Goal: Information Seeking & Learning: Learn about a topic

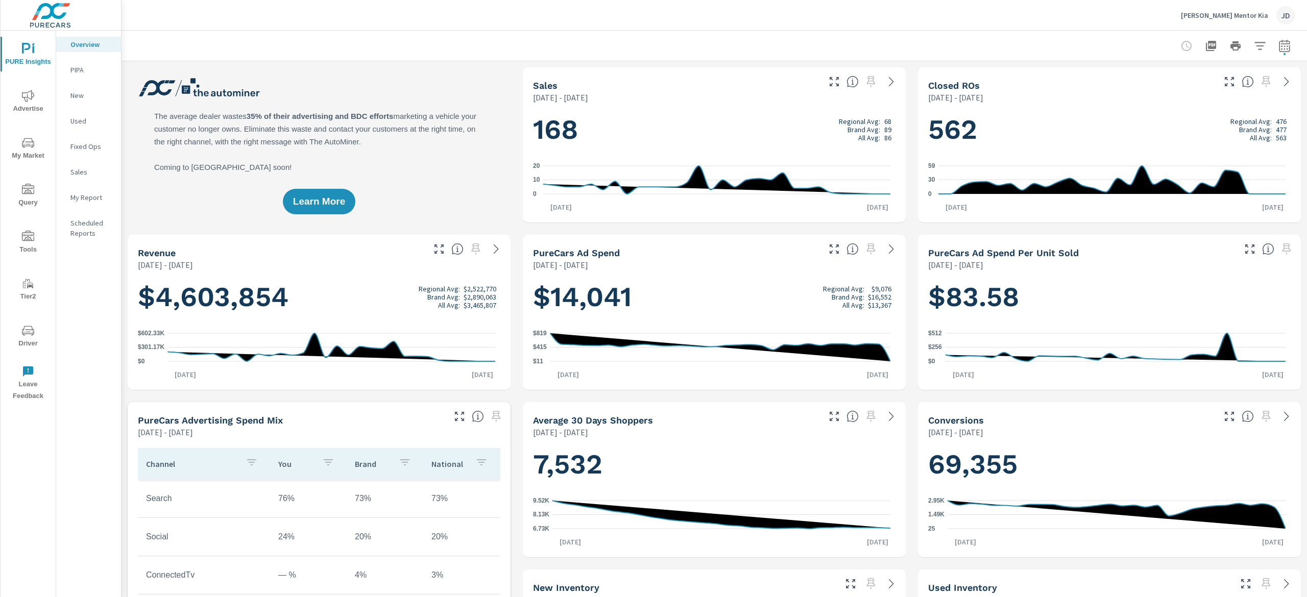
click at [26, 149] on span "My Market" at bounding box center [28, 149] width 49 height 25
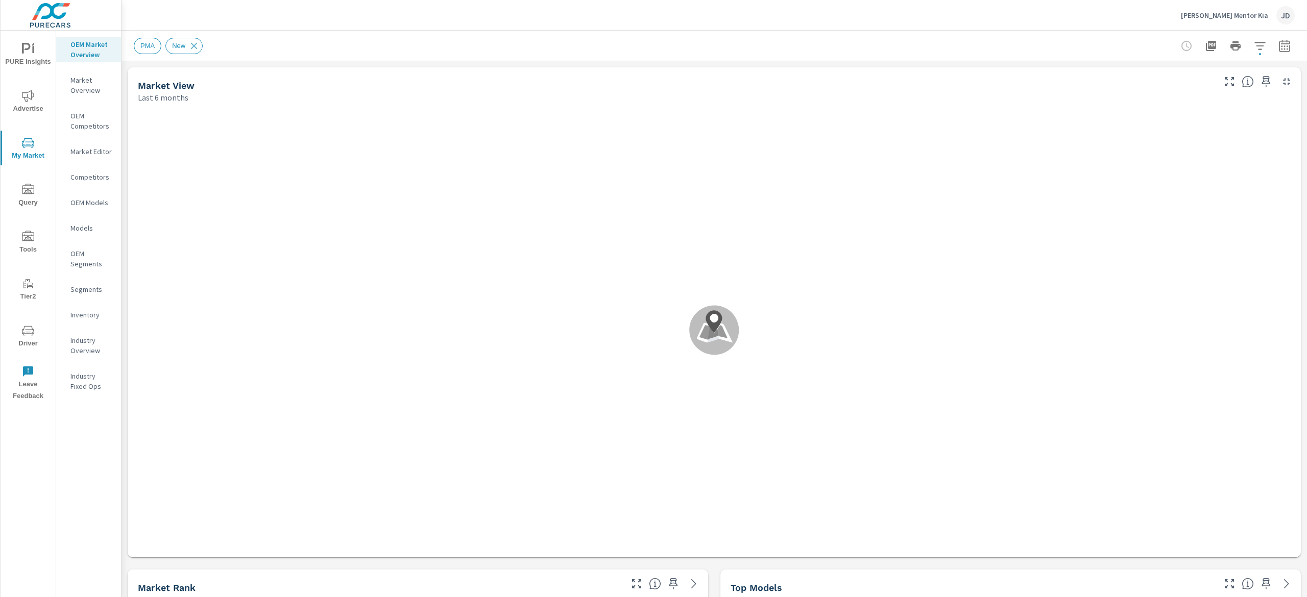
click at [365, 11] on div "[PERSON_NAME] Mentor Kia JD" at bounding box center [714, 15] width 1161 height 30
click at [1278, 45] on icon "button" at bounding box center [1284, 46] width 12 height 12
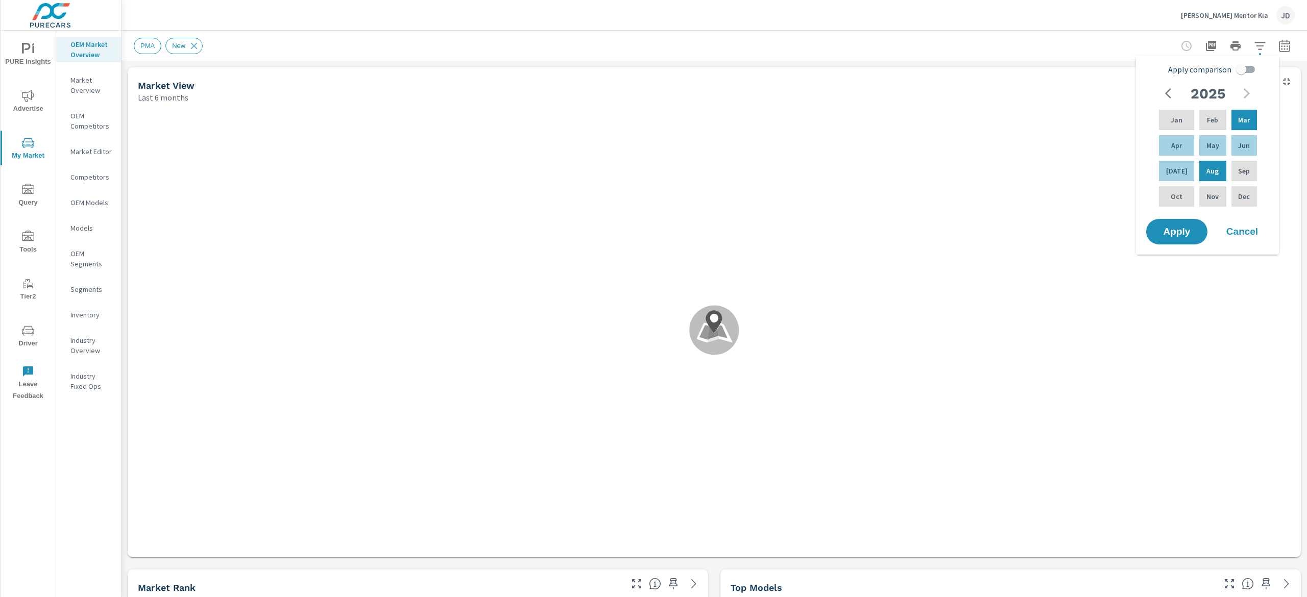
click at [1247, 68] on input "Apply comparison" at bounding box center [1241, 69] width 58 height 19
checkbox input "true"
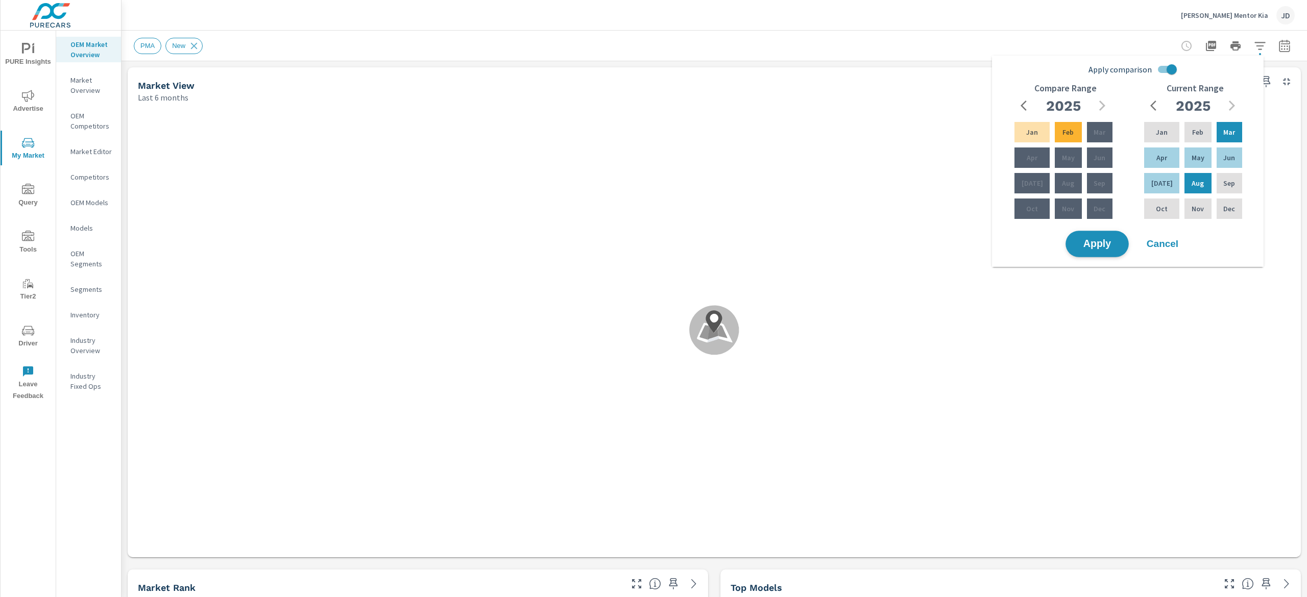
click at [1099, 240] on span "Apply" at bounding box center [1097, 244] width 42 height 10
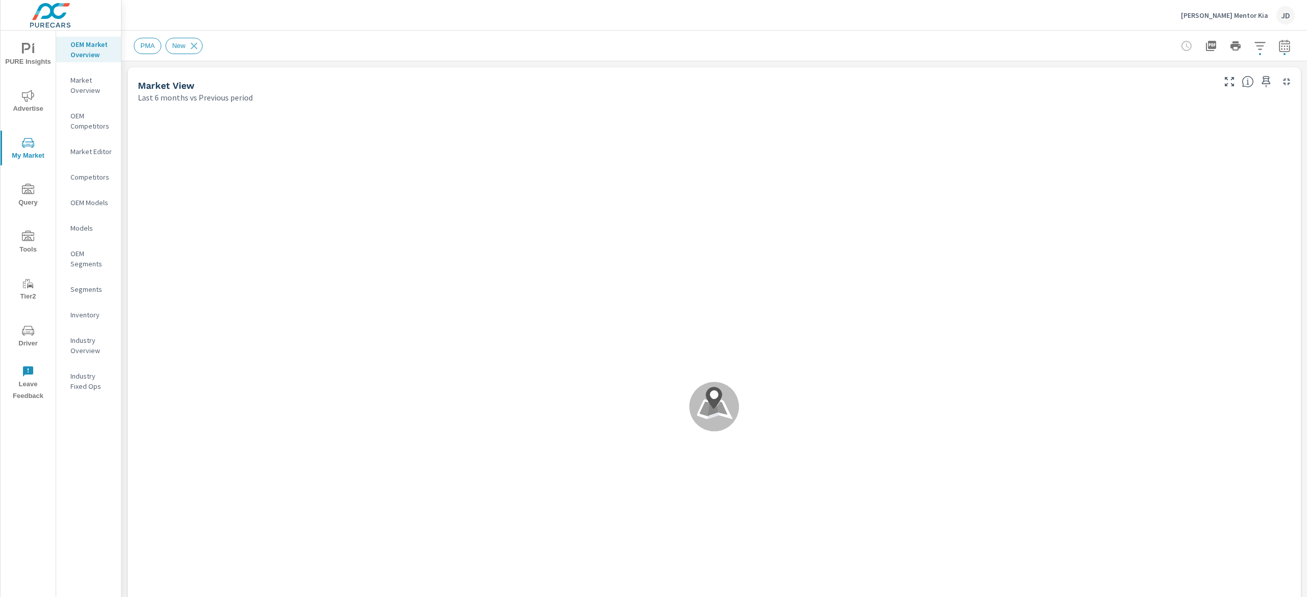
click at [395, 26] on div "[PERSON_NAME] Mentor Kia JD" at bounding box center [714, 15] width 1161 height 30
click at [38, 110] on span "Advertise" at bounding box center [28, 102] width 49 height 25
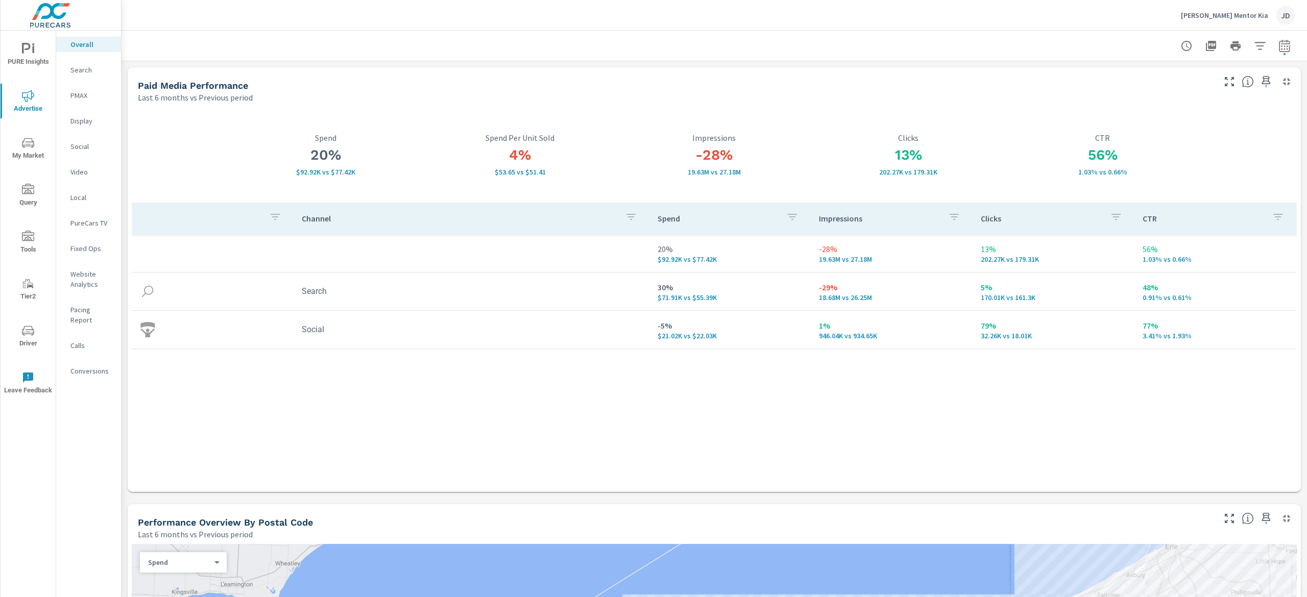
click at [27, 142] on icon "nav menu" at bounding box center [28, 143] width 12 height 12
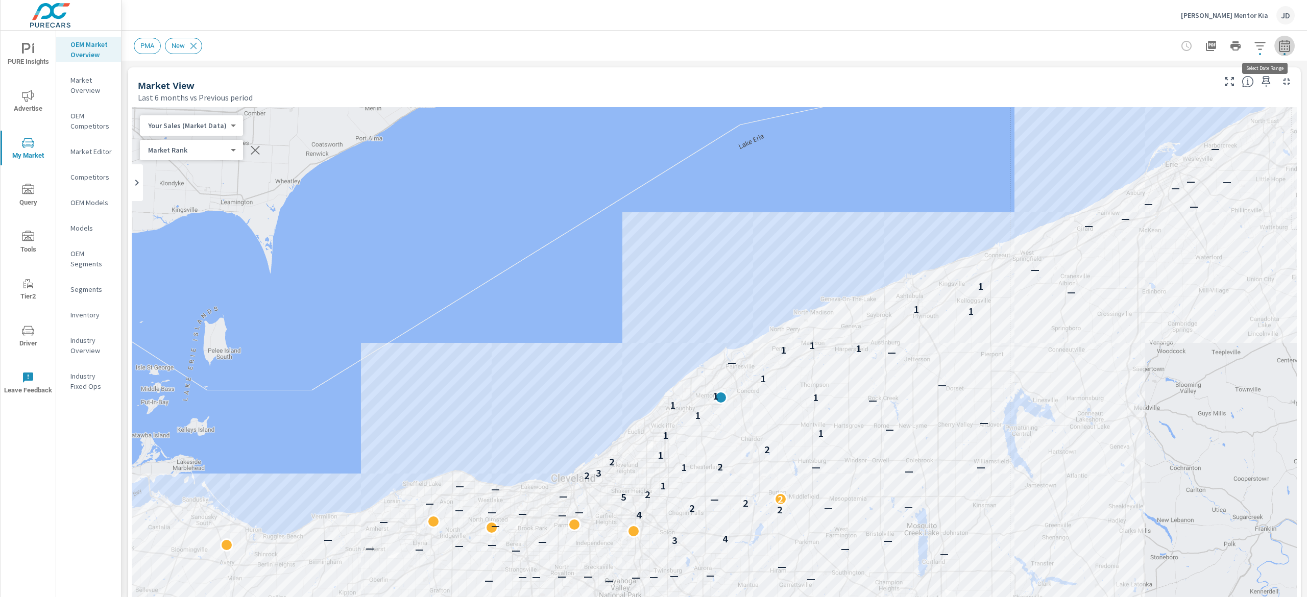
click at [1276, 45] on button "button" at bounding box center [1284, 46] width 20 height 20
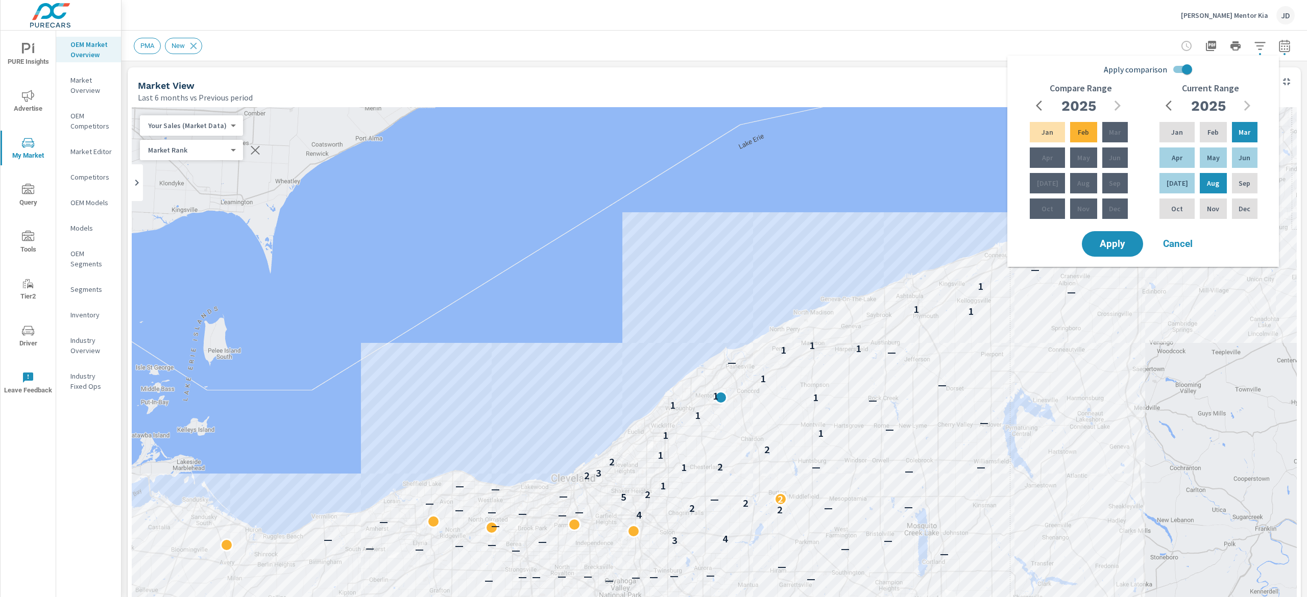
click at [887, 112] on div "— — — — — — — — — — — — — — — — — — — — — — — — — — — — — — — — — — — — — — — —…" at bounding box center [714, 391] width 1165 height 568
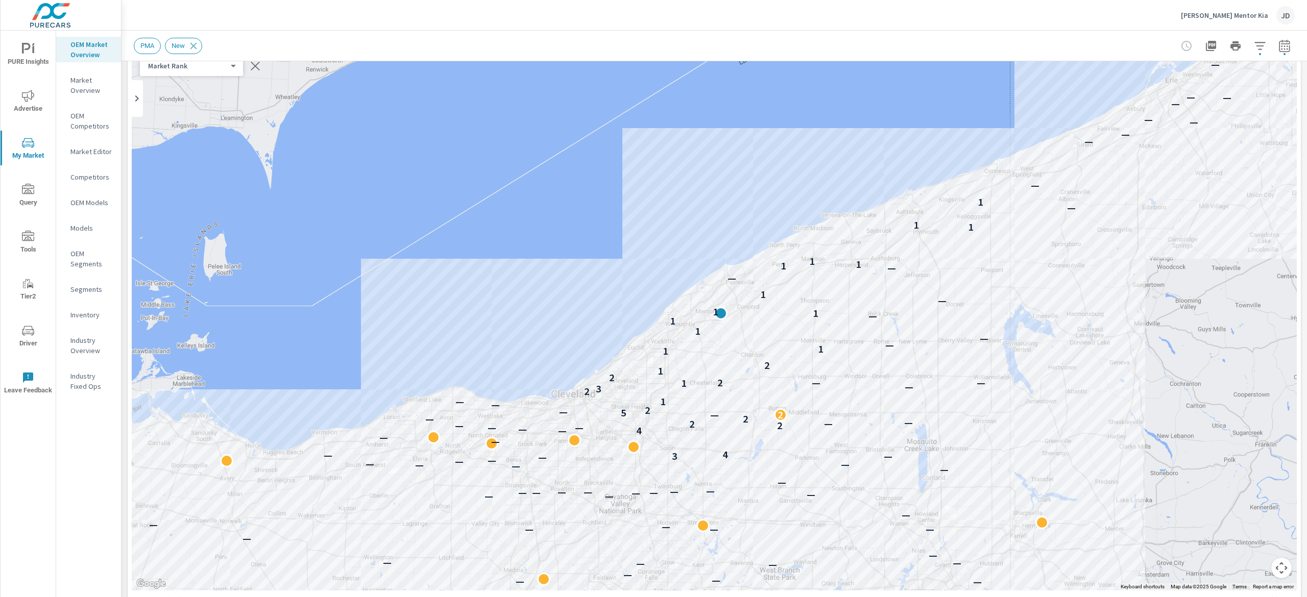
scroll to position [86, 0]
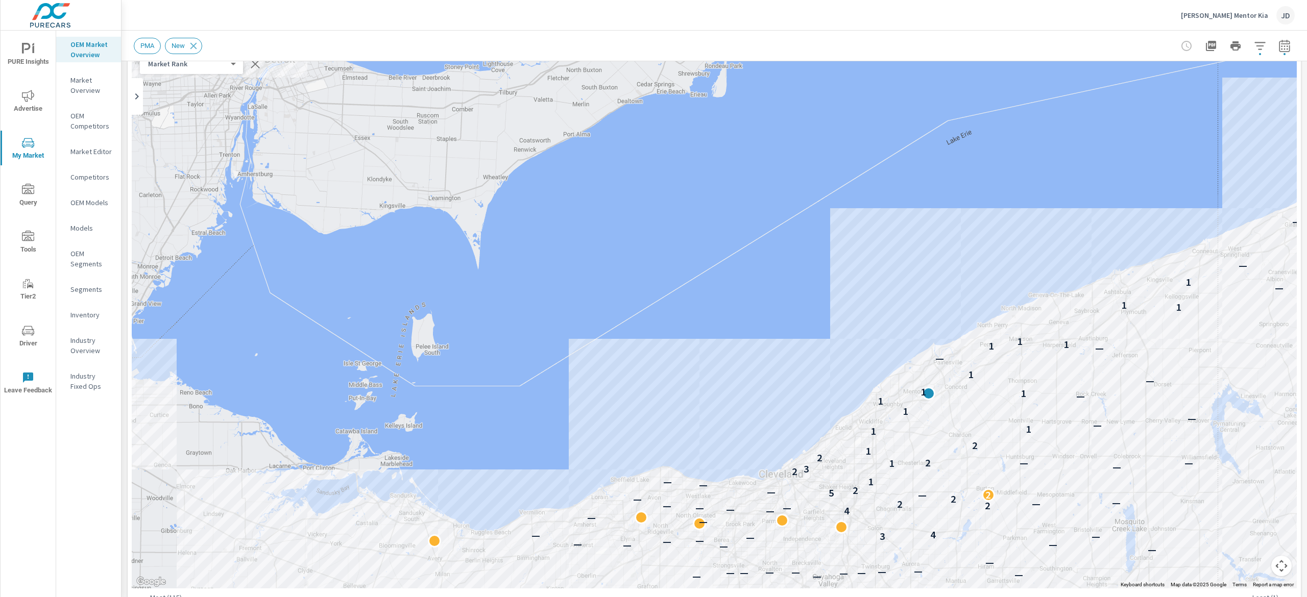
drag, startPoint x: 1042, startPoint y: 262, endPoint x: 1087, endPoint y: 403, distance: 147.7
click at [1087, 403] on div "— — — — — — — — — — — — — — — — — — — — — — — — — — — — — — — — — — — — — — — —…" at bounding box center [714, 305] width 1165 height 568
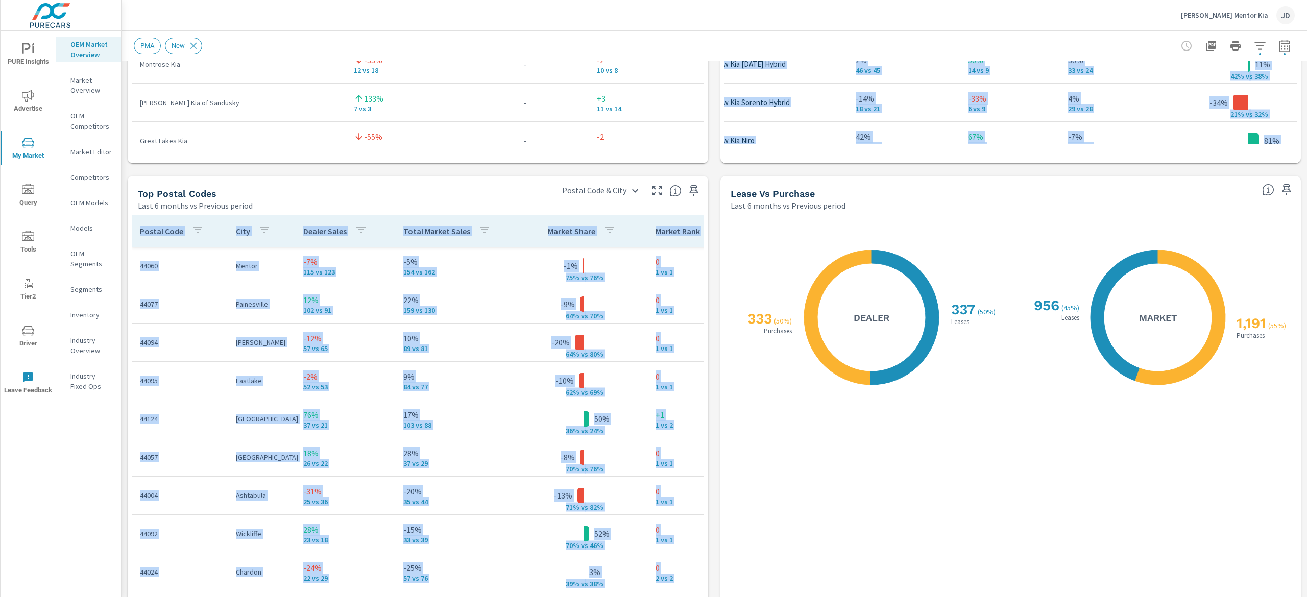
scroll to position [1211, 0]
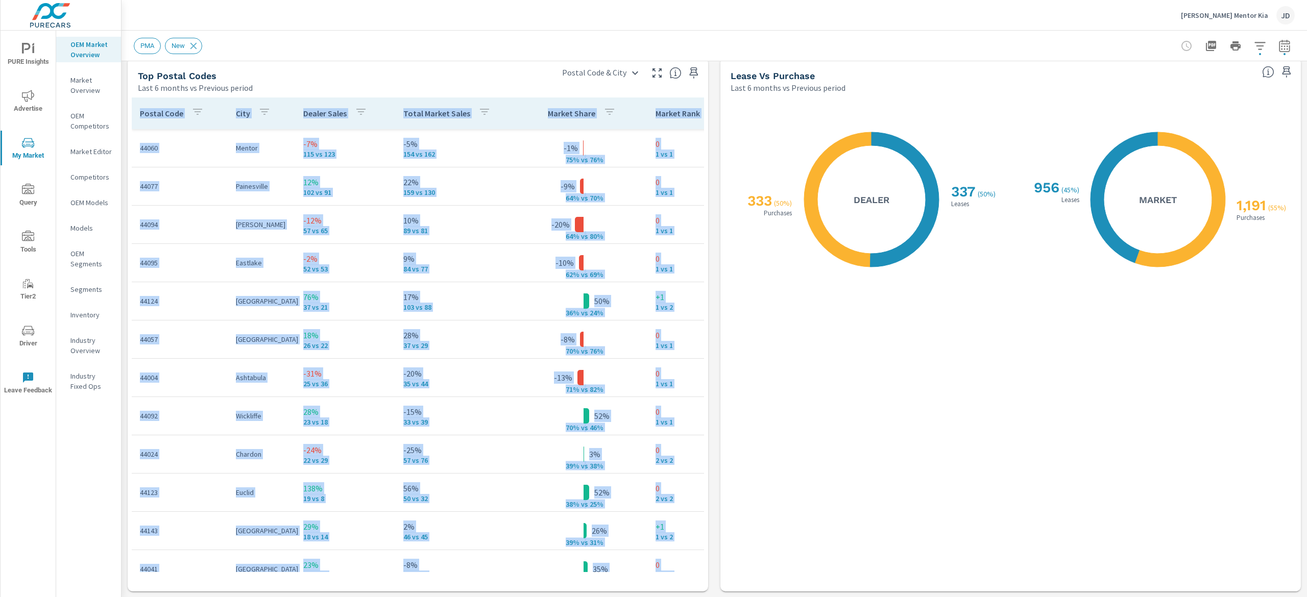
drag, startPoint x: 1306, startPoint y: 287, endPoint x: 1306, endPoint y: 478, distance: 190.4
click at [1306, 478] on div "Market Overview [PERSON_NAME] Mentor Kia Report date range: [DATE] - [DATE] vs …" at bounding box center [713, 314] width 1185 height 567
click at [1082, 484] on div "X X 1,191 ( 55% ) Purchases 956 ( 45% ) Leases Market" at bounding box center [1154, 343] width 274 height 478
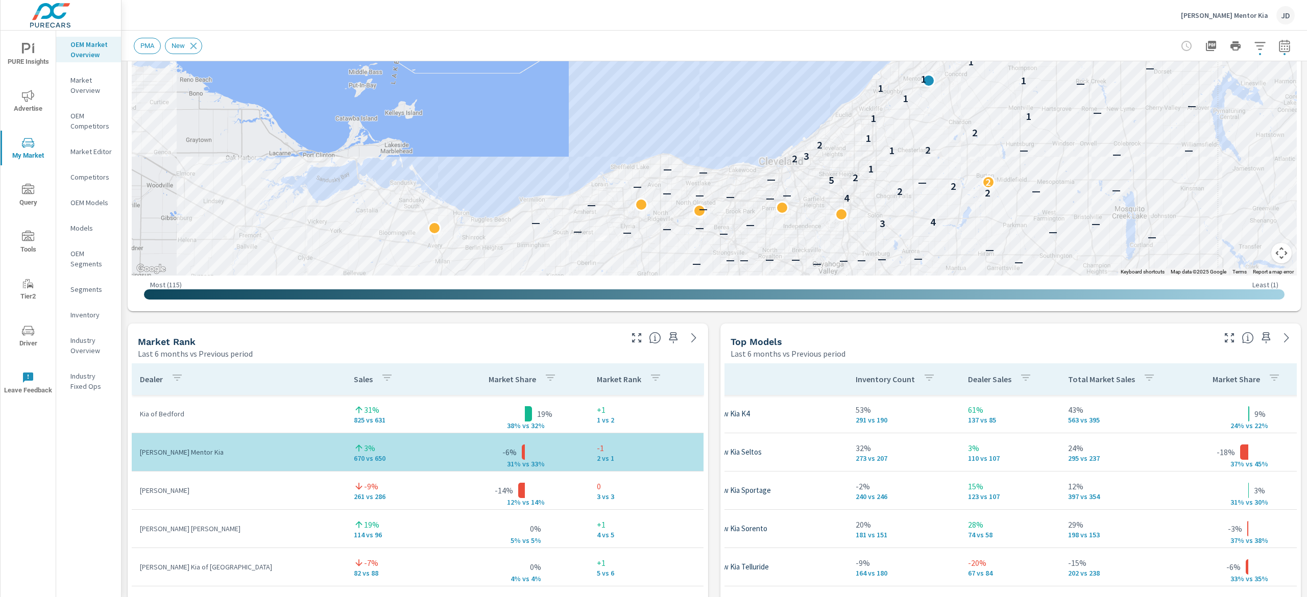
scroll to position [395, 0]
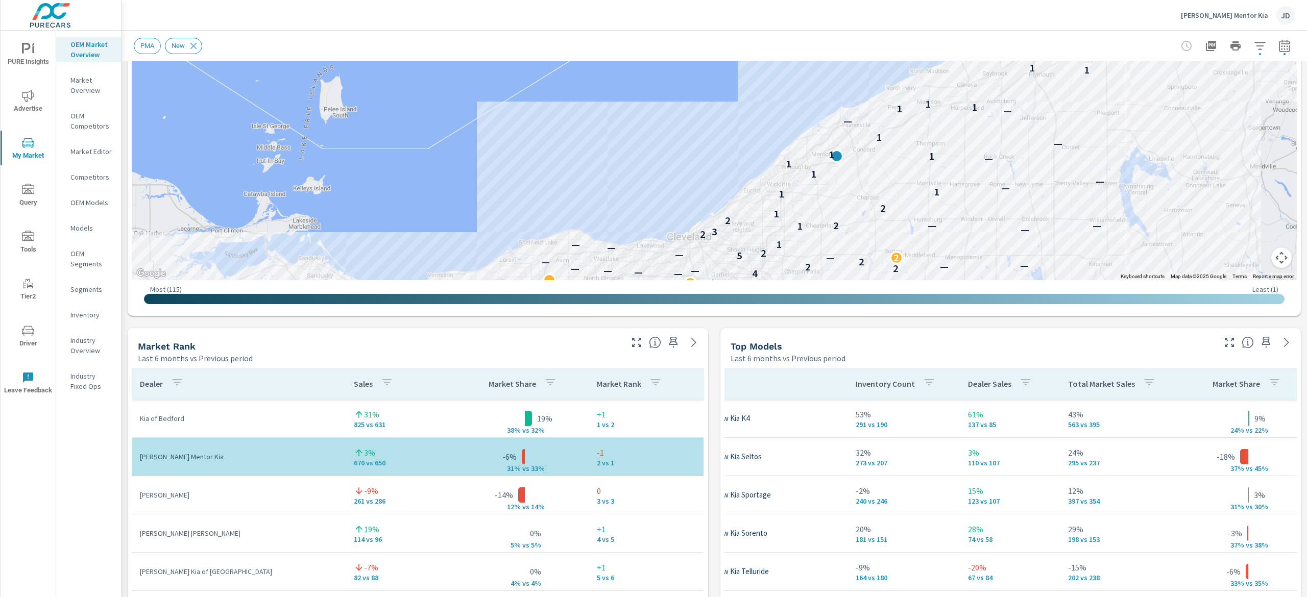
drag, startPoint x: 1081, startPoint y: 104, endPoint x: 950, endPoint y: 193, distance: 158.0
click at [931, 201] on div "— — — — — — — — — — — — — — — — — — — — — — — — — — — — — — — — — — — — — — — —…" at bounding box center [920, 266] width 653 height 367
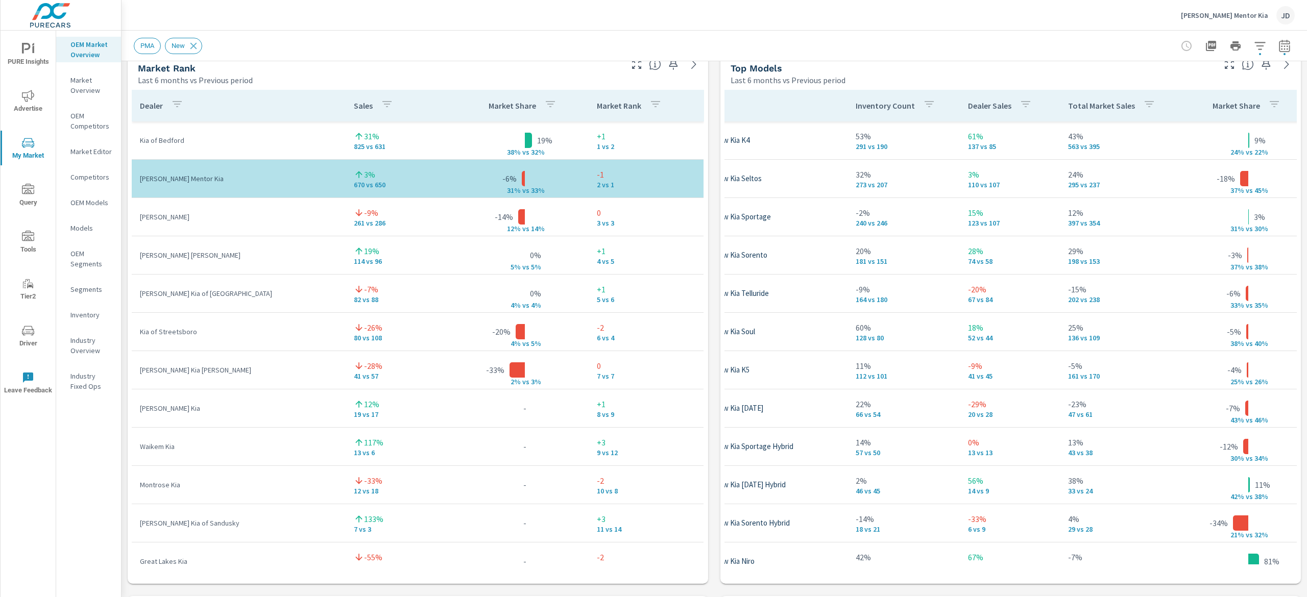
scroll to position [688, 0]
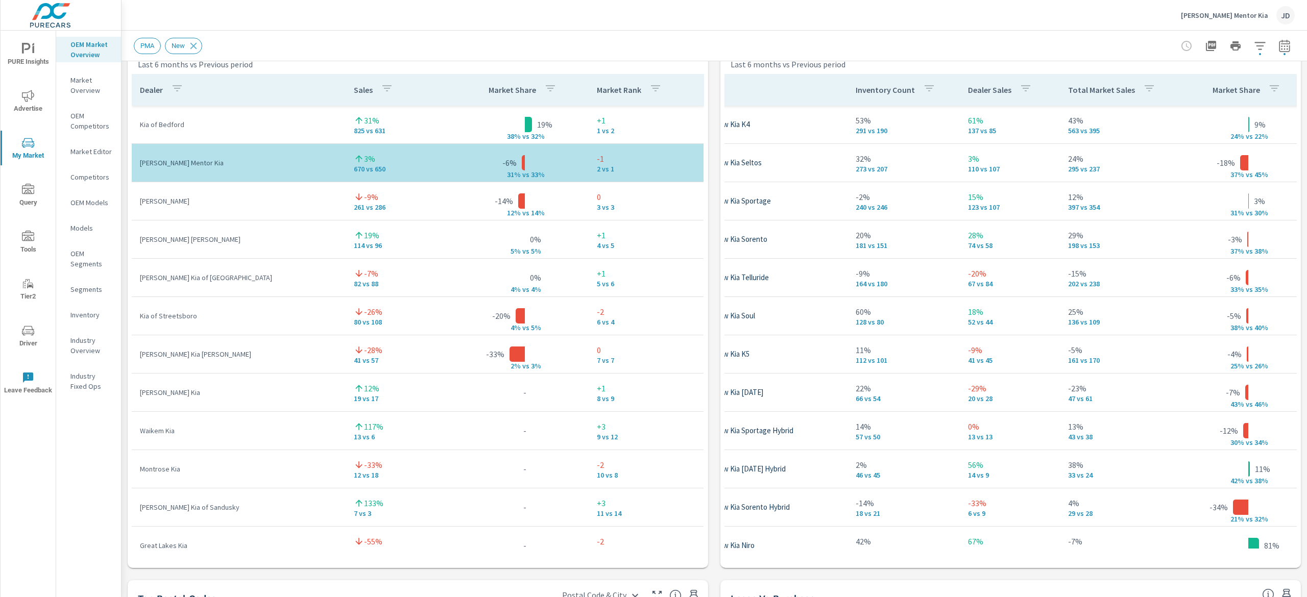
click at [90, 313] on p "Inventory" at bounding box center [91, 315] width 42 height 10
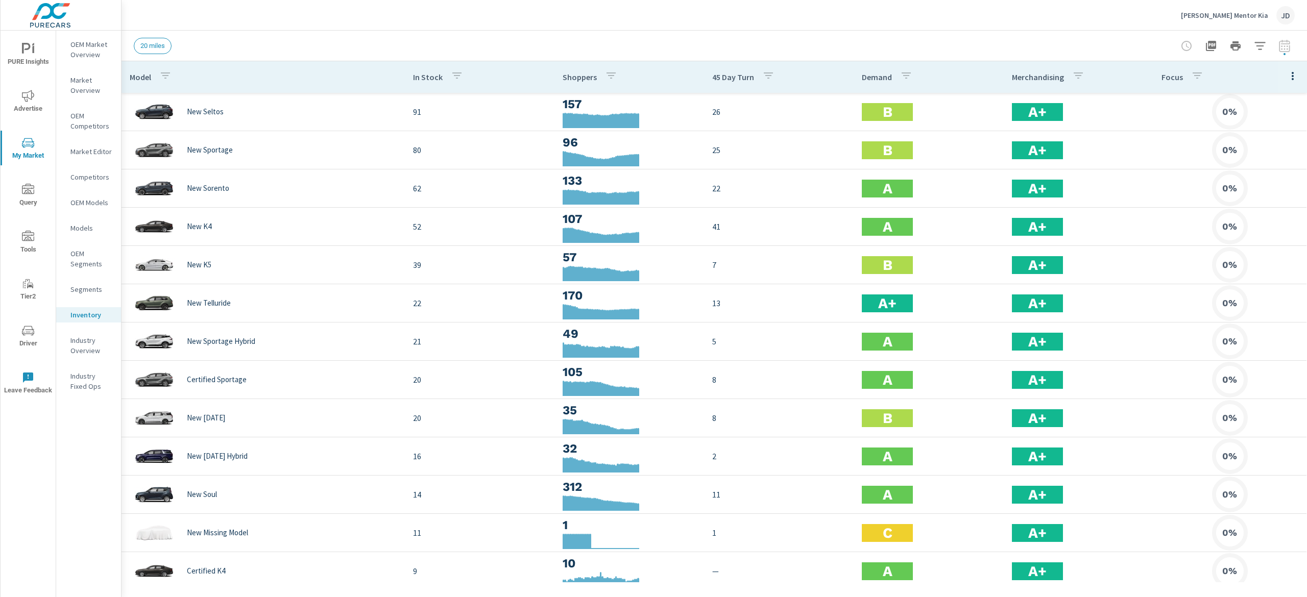
click at [1270, 34] on div "20 miles" at bounding box center [714, 46] width 1161 height 30
click at [1264, 38] on button "button" at bounding box center [1259, 46] width 20 height 20
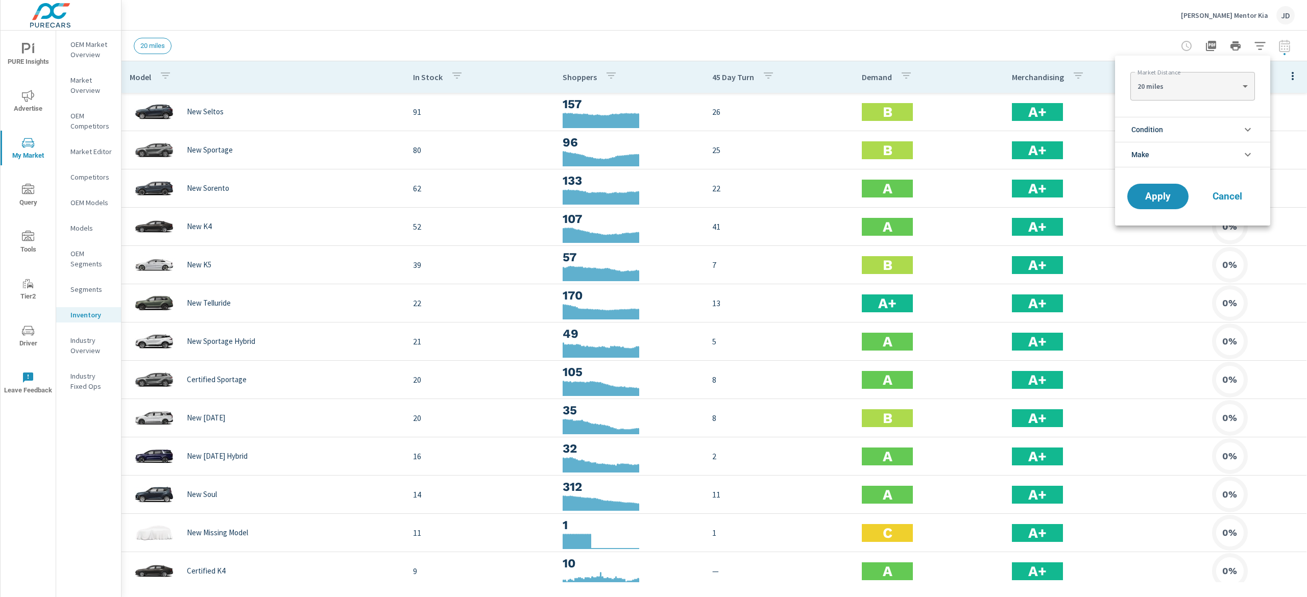
click at [1180, 127] on li "Condition" at bounding box center [1192, 129] width 155 height 25
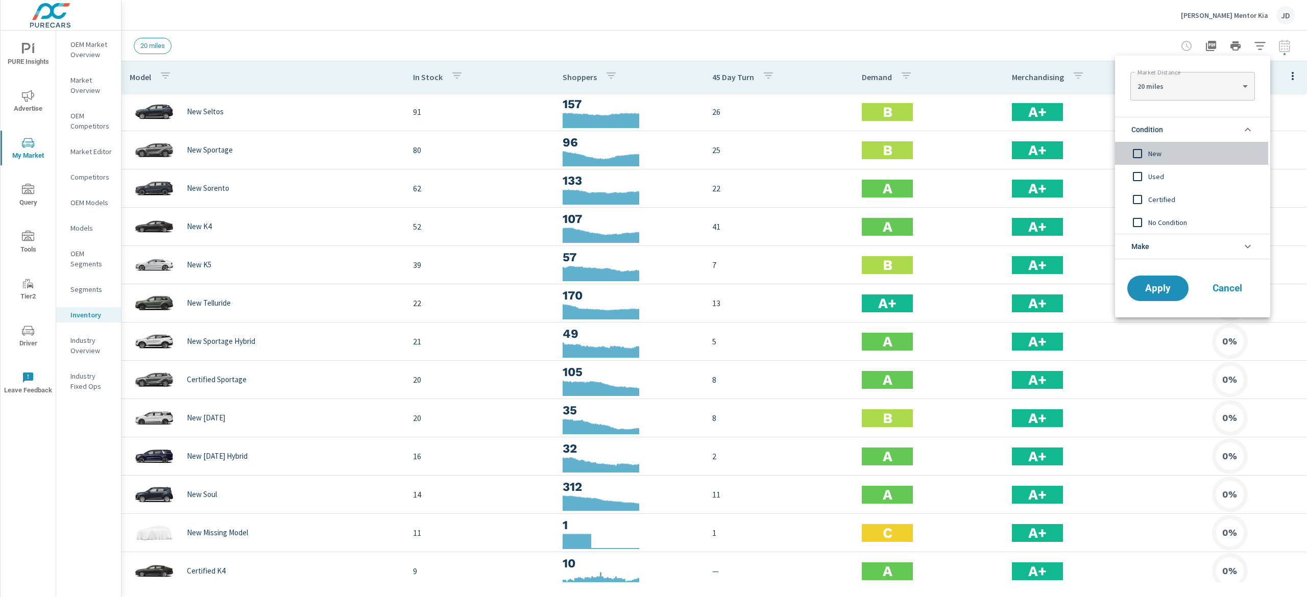
click at [1158, 150] on span "New" at bounding box center [1204, 153] width 112 height 12
click at [1169, 285] on span "Apply" at bounding box center [1158, 289] width 42 height 10
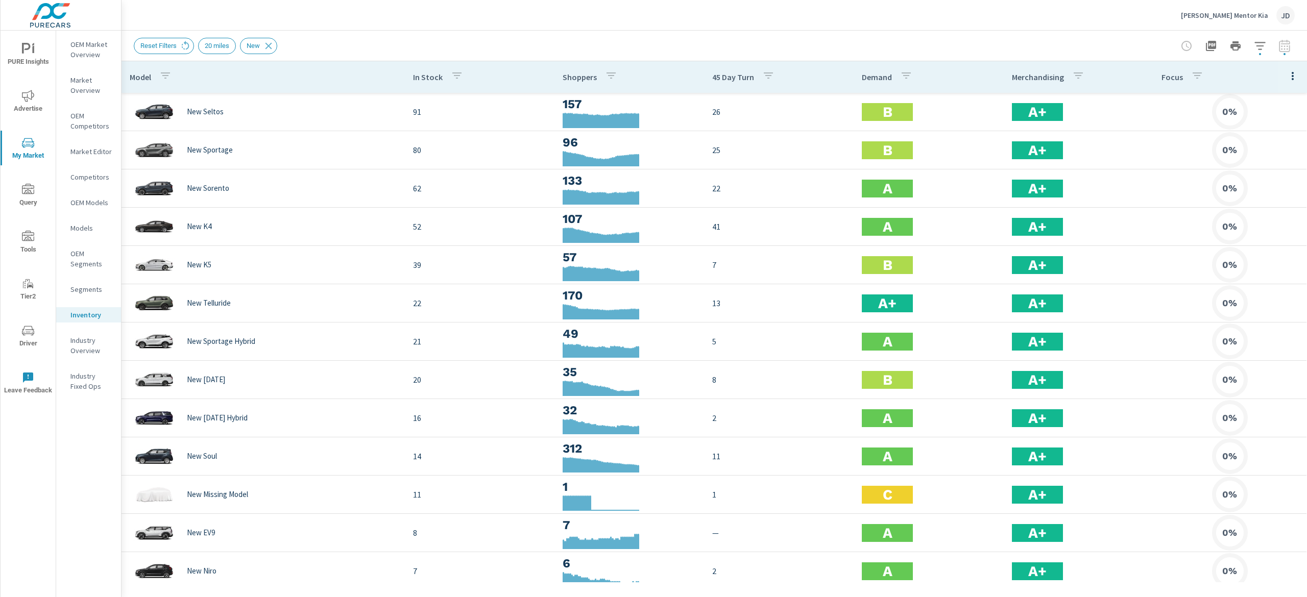
click at [92, 55] on p "OEM Market Overview" at bounding box center [91, 49] width 42 height 20
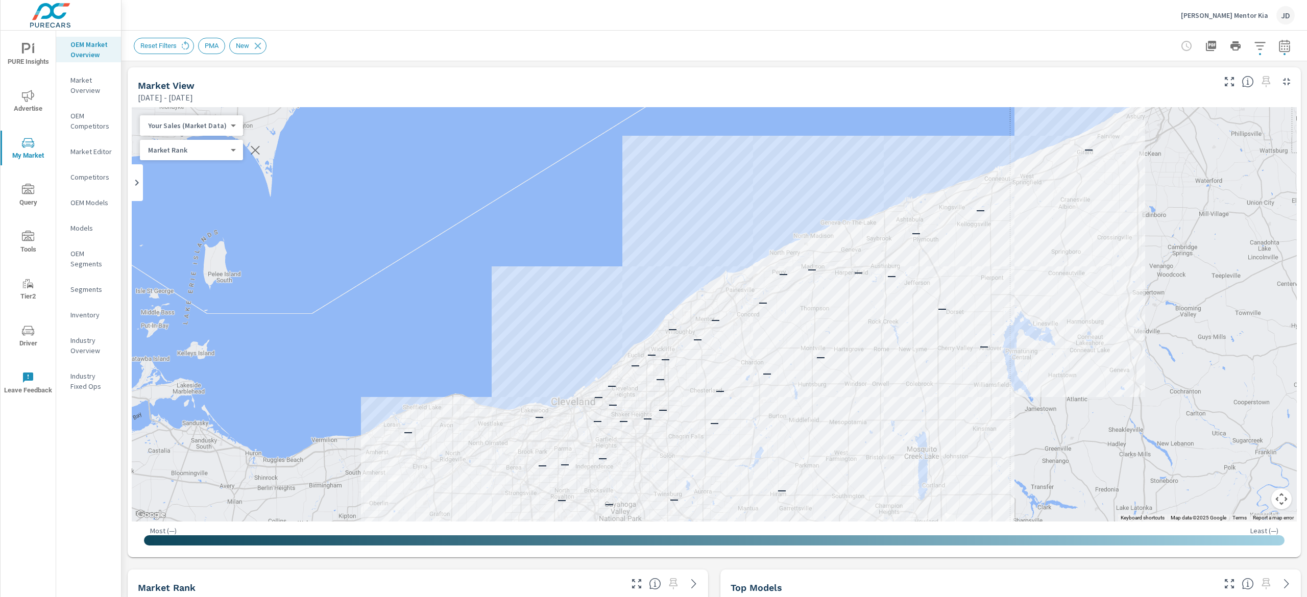
click at [186, 149] on body "PURE Insights Advertise My Market Query Tools Tier2 Driver Leave Feedback OEM M…" at bounding box center [653, 298] width 1307 height 597
drag, startPoint x: 527, startPoint y: 200, endPoint x: 781, endPoint y: 190, distance: 254.3
click at [527, 198] on div at bounding box center [653, 298] width 1307 height 597
click at [1253, 43] on icon "button" at bounding box center [1259, 46] width 12 height 12
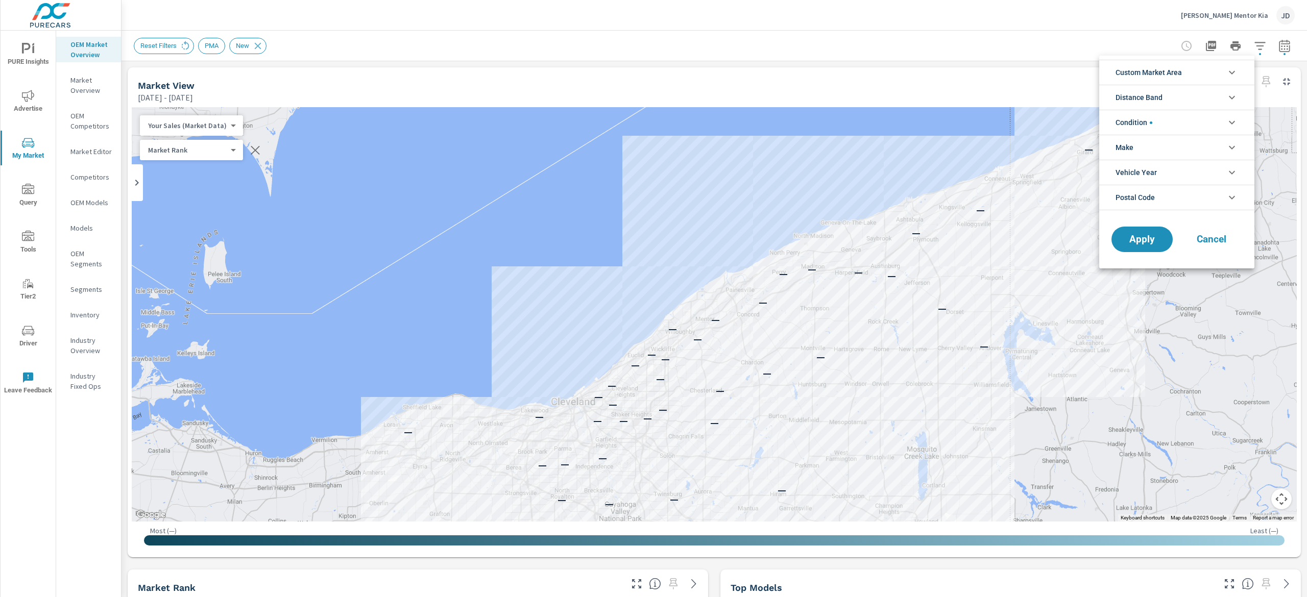
click at [1258, 45] on div at bounding box center [653, 298] width 1307 height 597
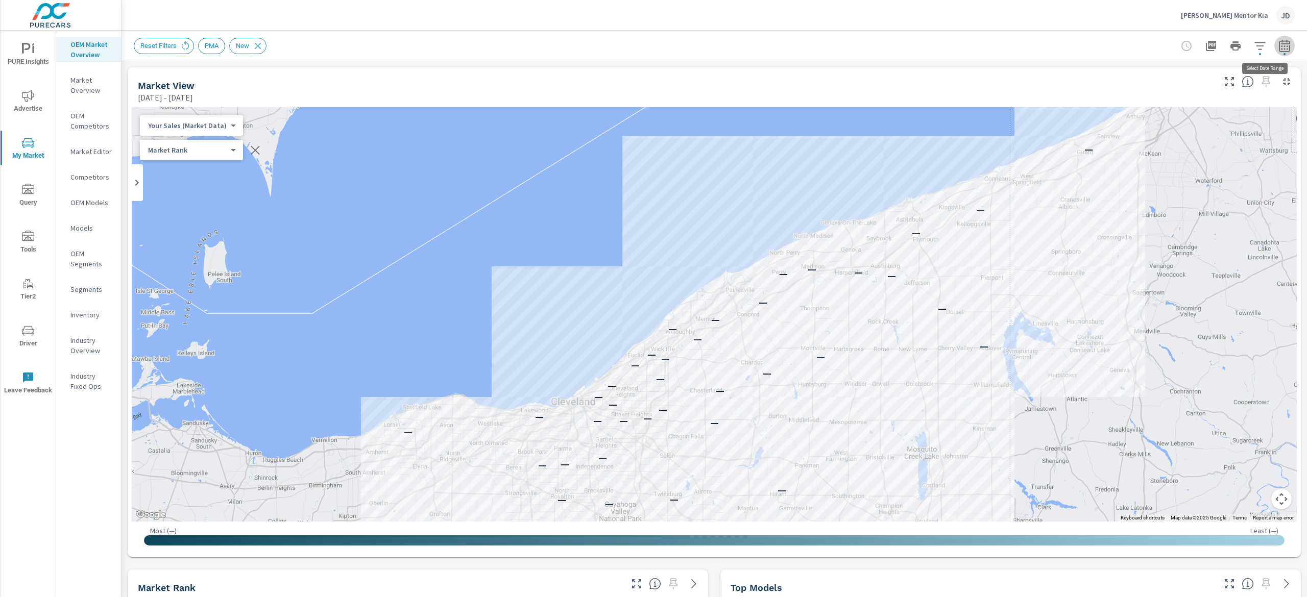
click at [1278, 47] on icon "button" at bounding box center [1284, 46] width 12 height 12
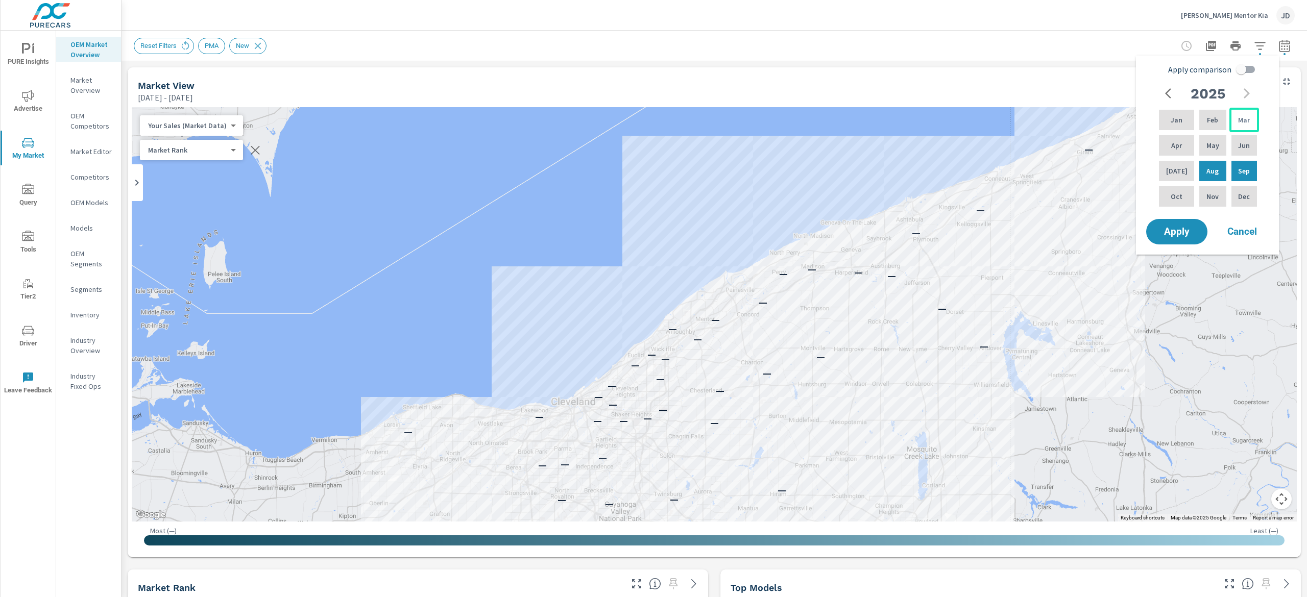
click at [1240, 114] on div "Mar" at bounding box center [1244, 120] width 30 height 24
click at [1207, 169] on p "Aug" at bounding box center [1212, 171] width 12 height 10
click at [1240, 73] on input "Apply comparison" at bounding box center [1241, 69] width 58 height 19
checkbox input "true"
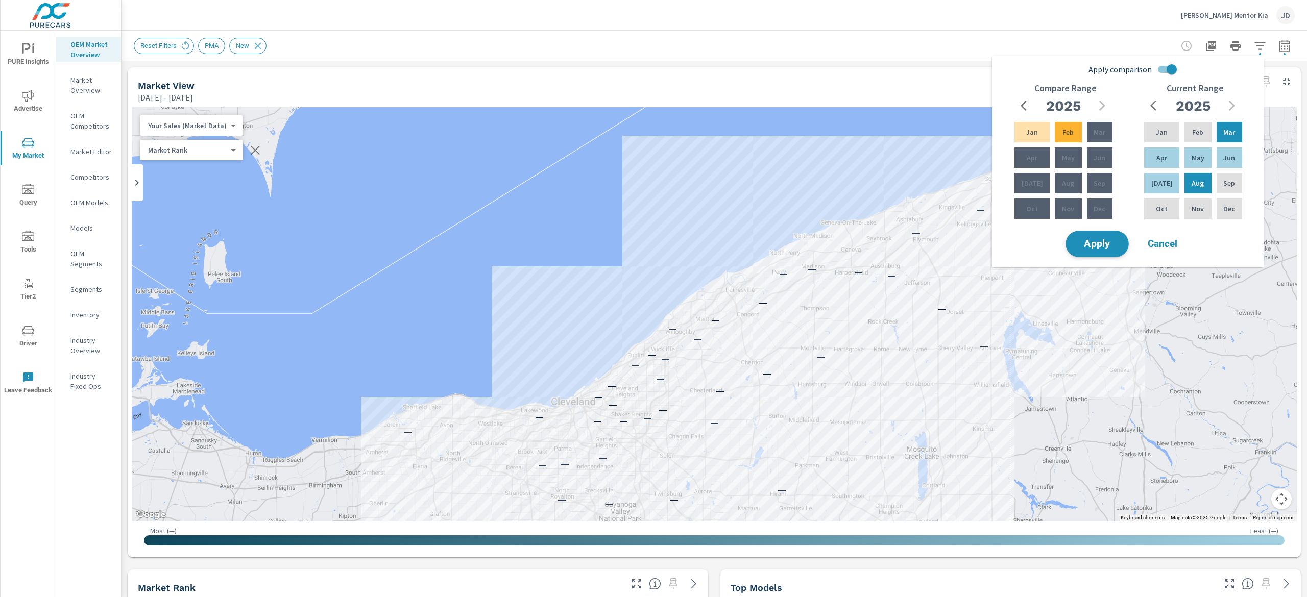
click at [1095, 247] on span "Apply" at bounding box center [1097, 244] width 42 height 10
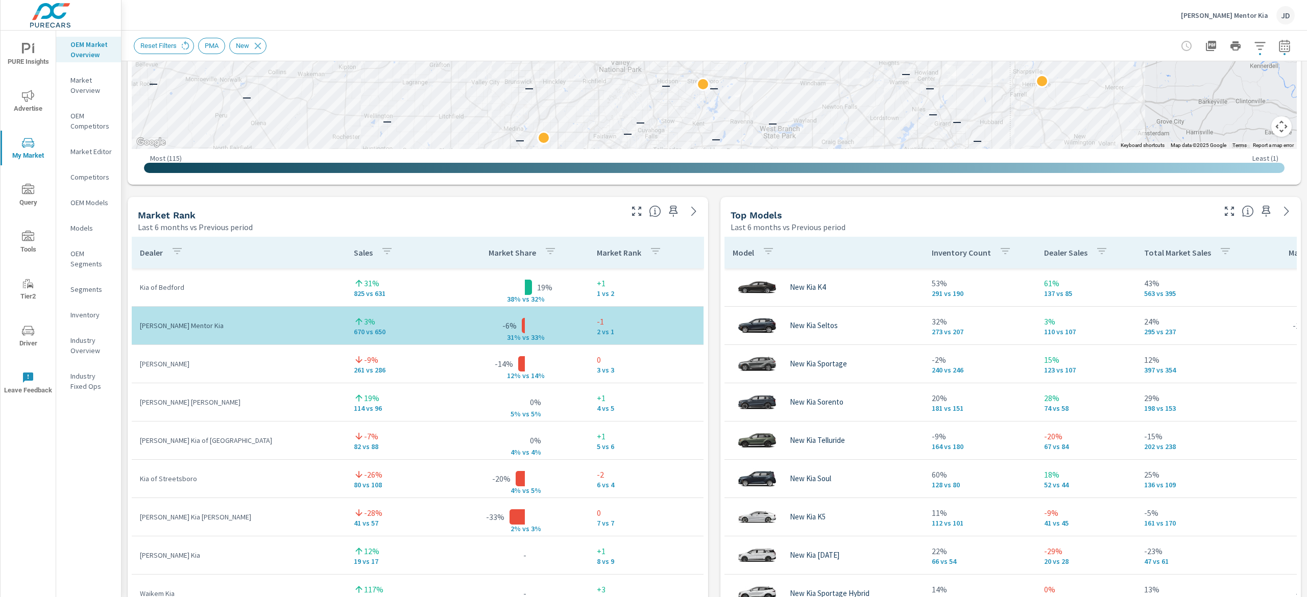
scroll to position [521, 0]
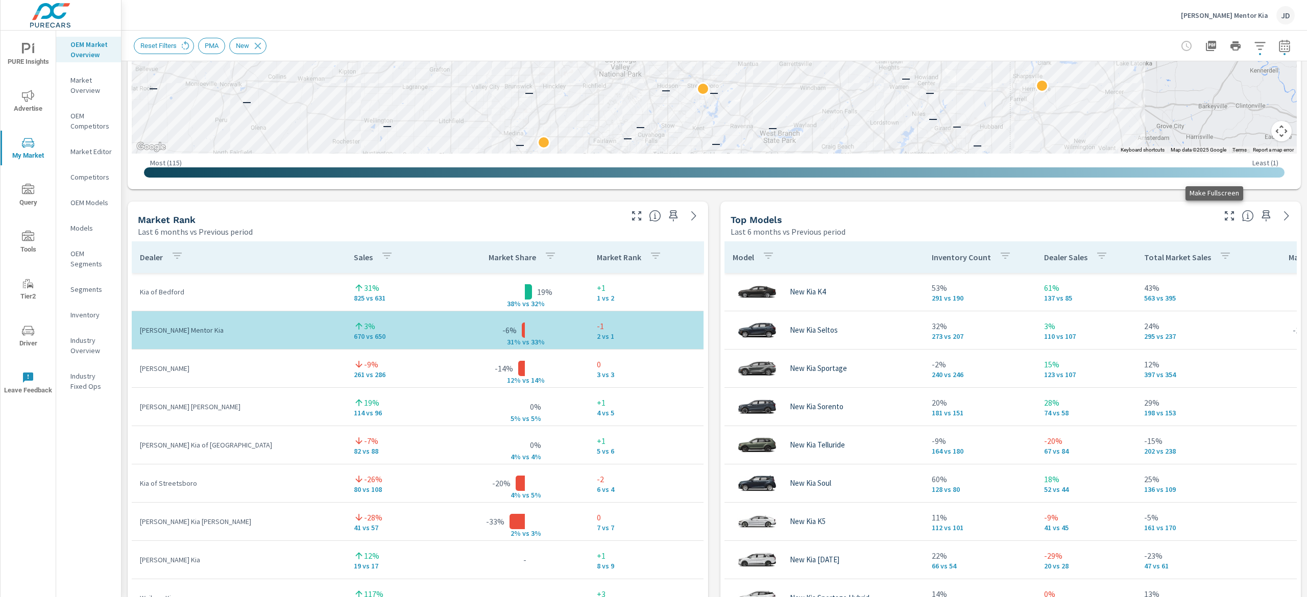
click at [1223, 216] on icon "button" at bounding box center [1229, 216] width 12 height 12
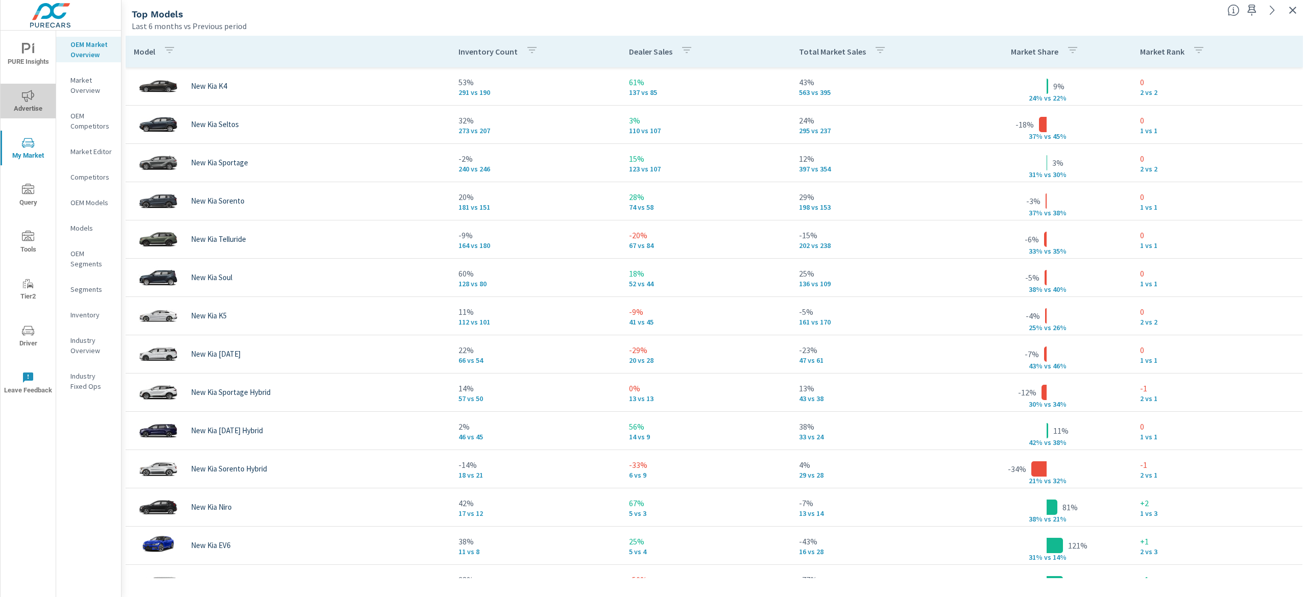
click at [24, 106] on span "Advertise" at bounding box center [28, 102] width 49 height 25
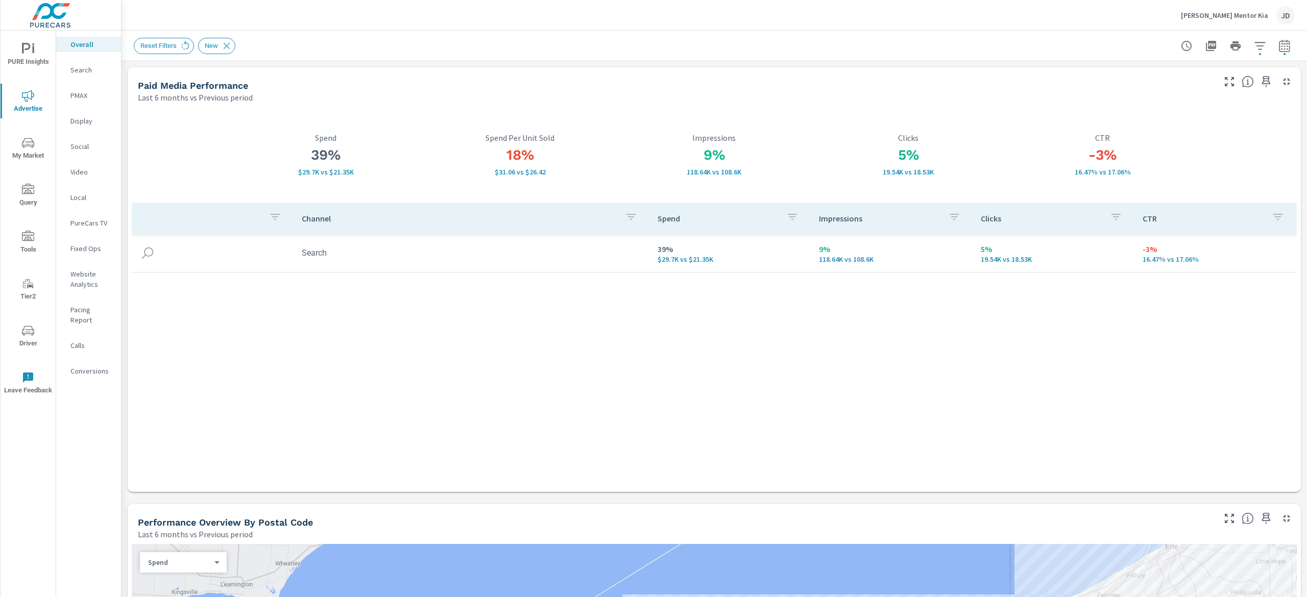
click at [33, 53] on icon "nav menu" at bounding box center [28, 49] width 12 height 12
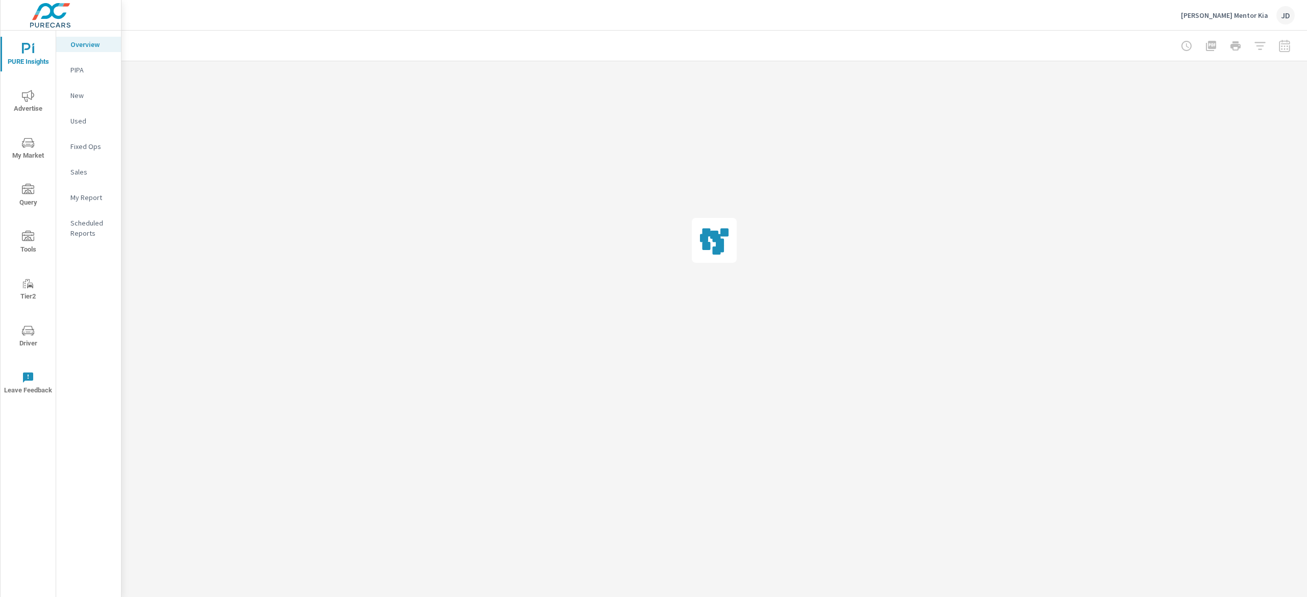
click at [90, 95] on p "New" at bounding box center [91, 95] width 42 height 10
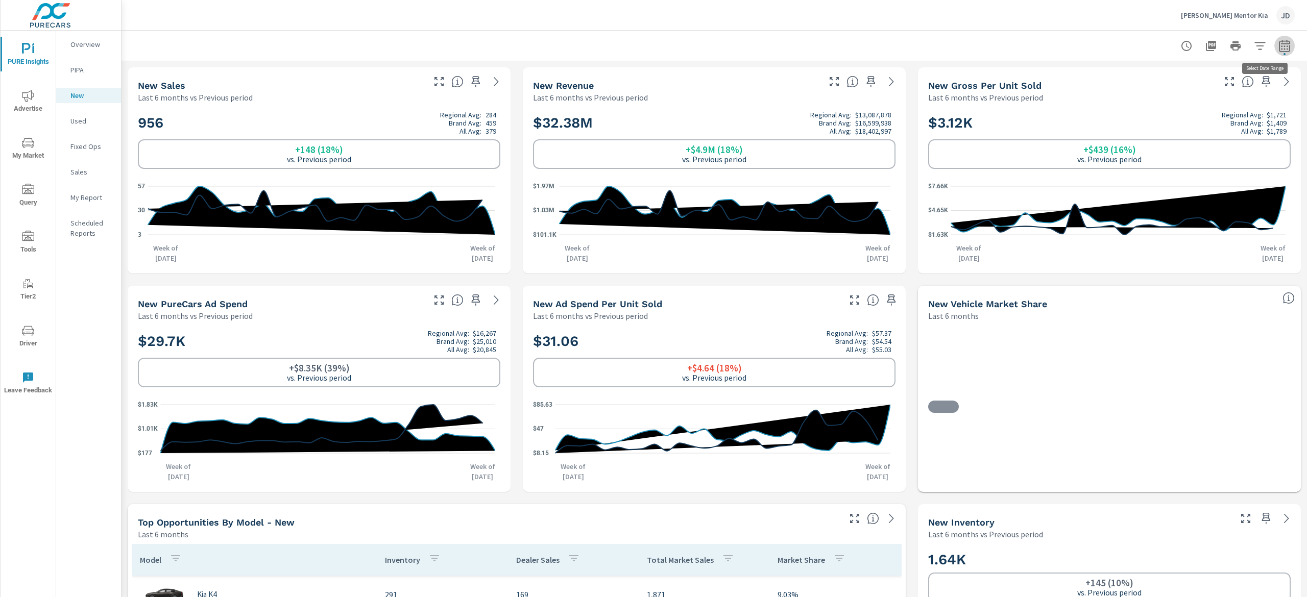
click at [1278, 42] on icon "button" at bounding box center [1284, 46] width 12 height 12
select select "Last 6 months"
select select "Previous period"
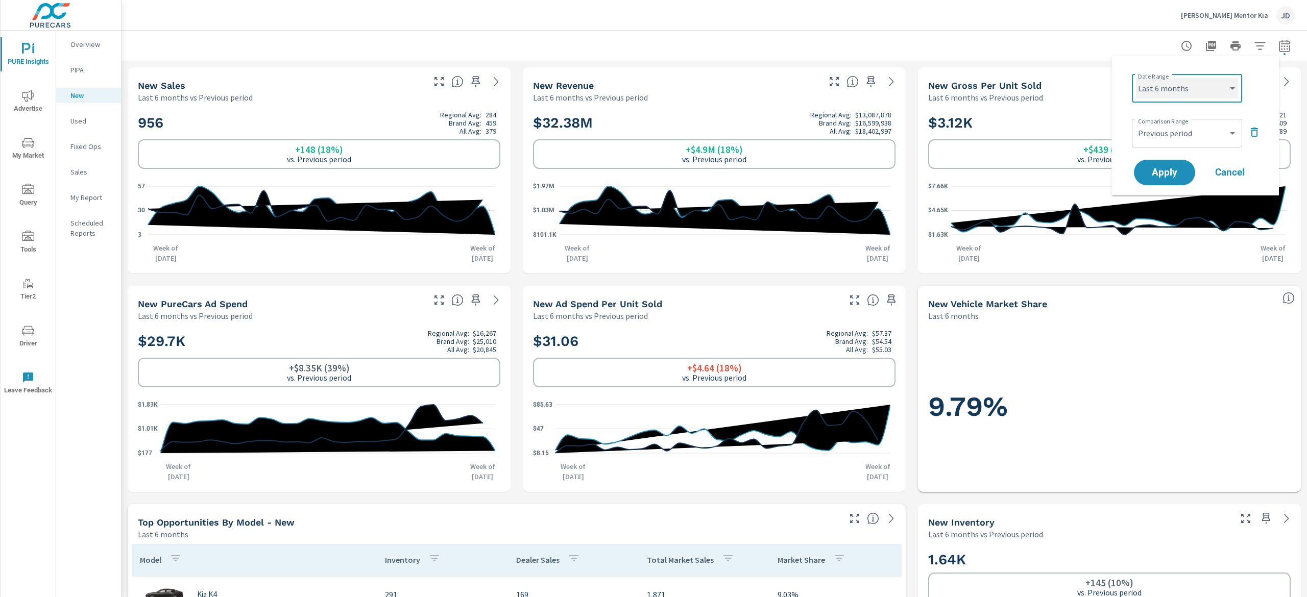
click at [1203, 90] on select "Custom [DATE] Last week Last 7 days Last 14 days Last 30 days Last 45 days Last…" at bounding box center [1187, 88] width 102 height 20
click at [1136, 78] on select "Custom [DATE] Last week Last 7 days Last 14 days Last 30 days Last 45 days Last…" at bounding box center [1187, 88] width 102 height 20
select select "Month to date"
click at [1165, 169] on span "Apply" at bounding box center [1164, 173] width 42 height 10
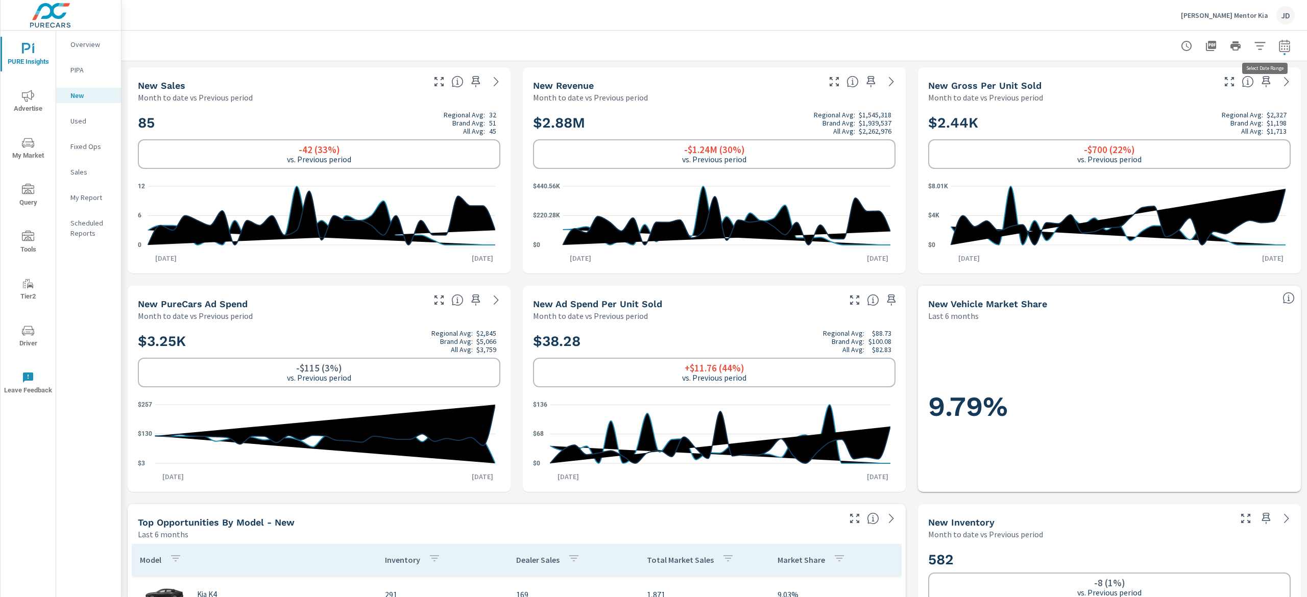
click at [1278, 42] on icon "button" at bounding box center [1283, 45] width 11 height 12
select select "Month to date"
select select "Previous period"
click at [1195, 89] on select "Custom [DATE] Last week Last 7 days Last 14 days Last 30 days Last 45 days Last…" at bounding box center [1187, 88] width 102 height 20
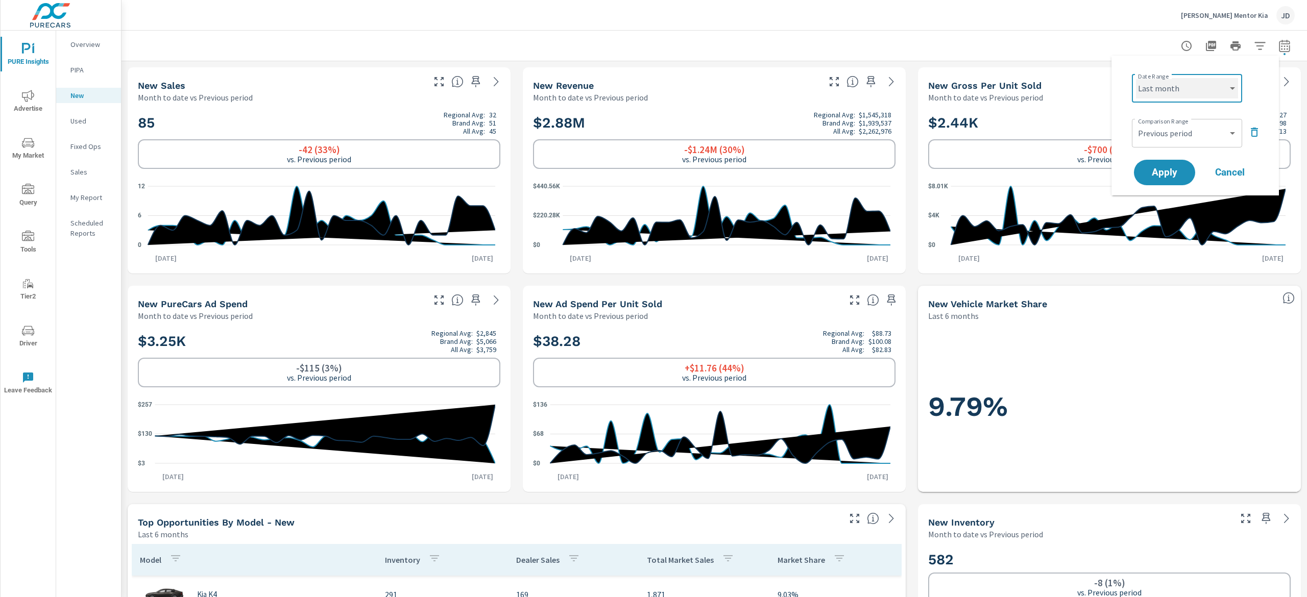
click at [1136, 78] on select "Custom [DATE] Last week Last 7 days Last 14 days Last 30 days Last 45 days Last…" at bounding box center [1187, 88] width 102 height 20
select select "Last month"
click at [1170, 168] on span "Apply" at bounding box center [1164, 173] width 42 height 10
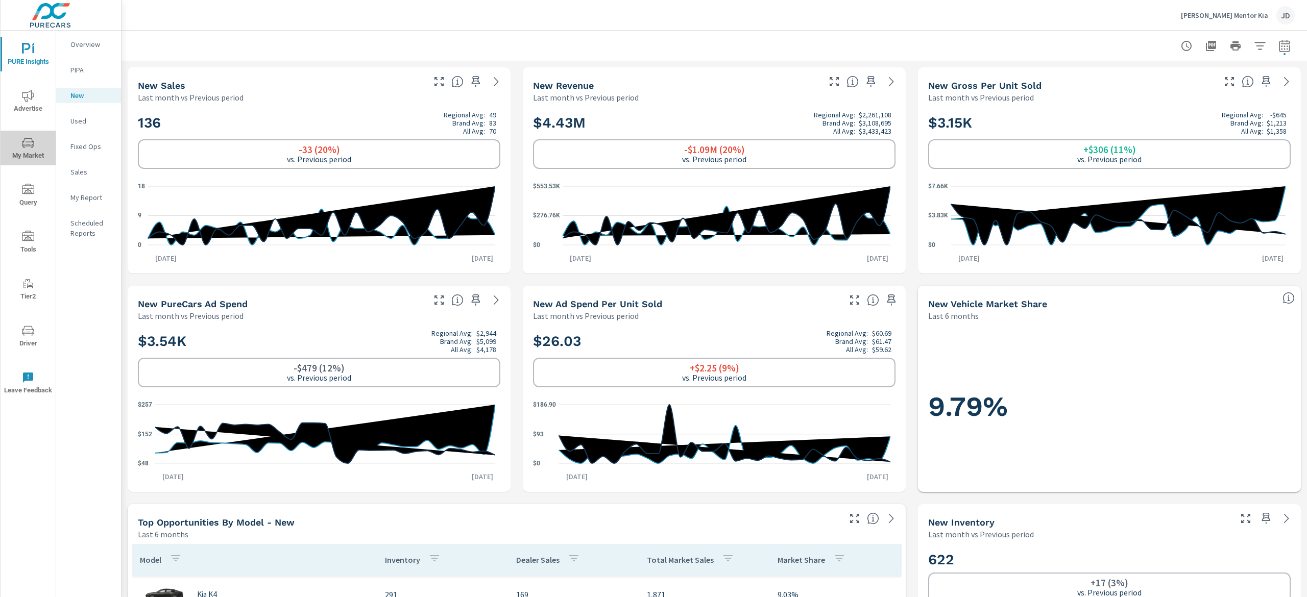
click at [35, 140] on span "My Market" at bounding box center [28, 149] width 49 height 25
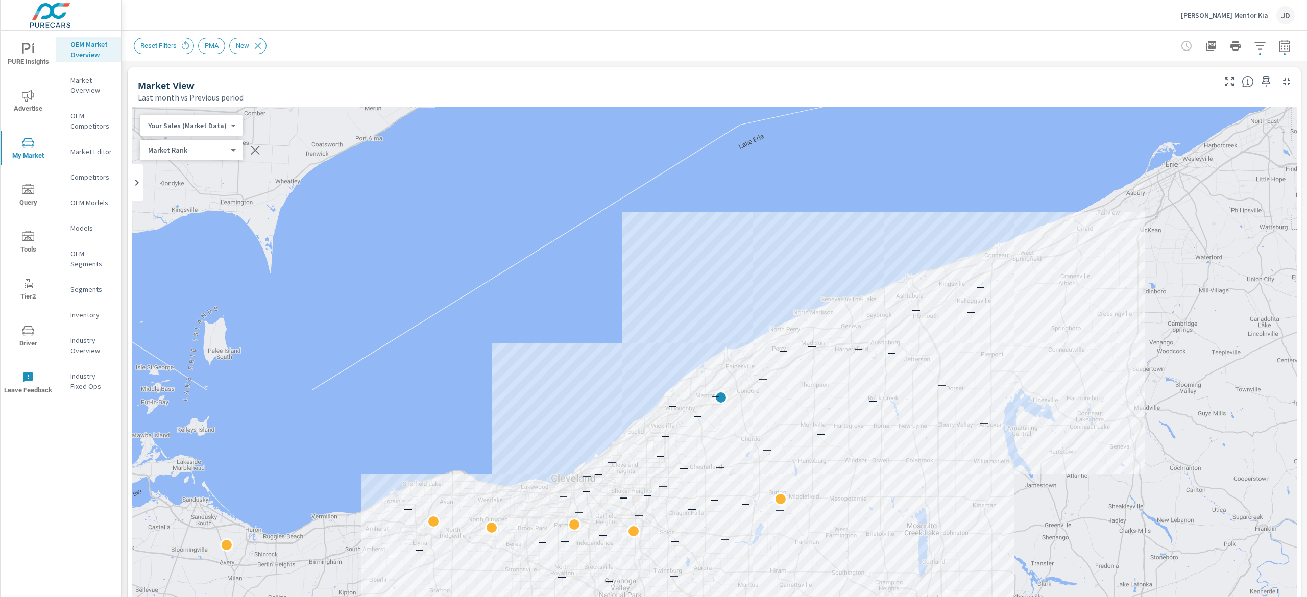
click at [1278, 47] on icon "button" at bounding box center [1284, 46] width 12 height 12
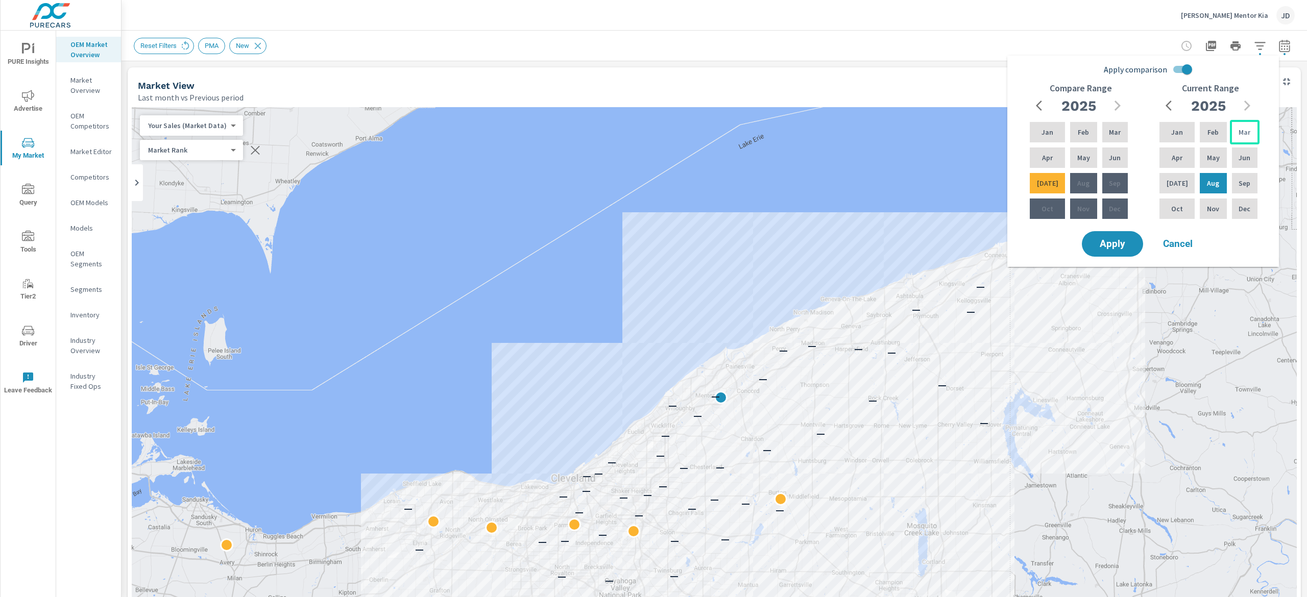
click at [1235, 129] on div "Mar" at bounding box center [1244, 132] width 30 height 24
click at [1207, 180] on p "Aug" at bounding box center [1213, 183] width 12 height 10
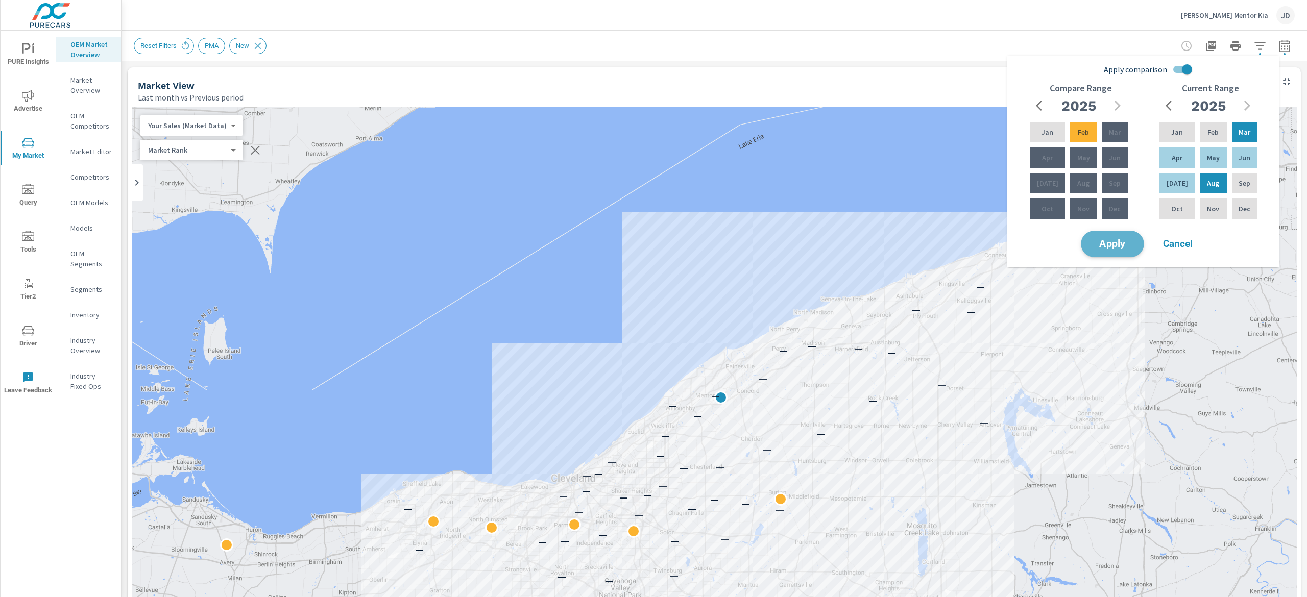
click at [1118, 235] on button "Apply" at bounding box center [1111, 244] width 63 height 27
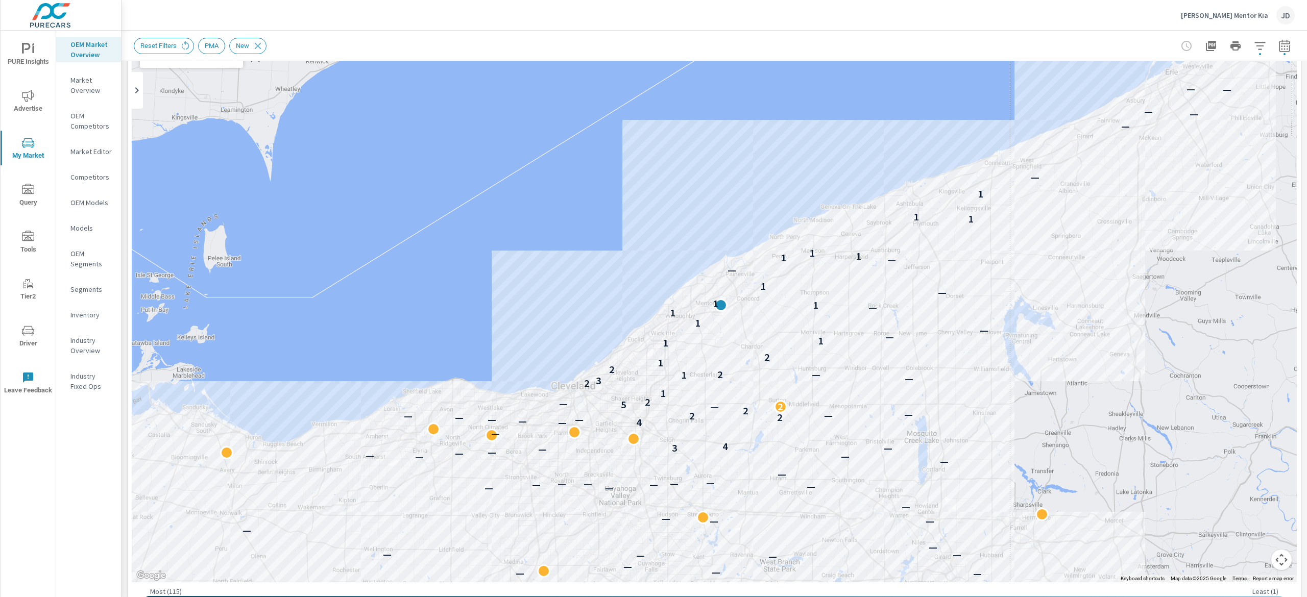
scroll to position [104, 0]
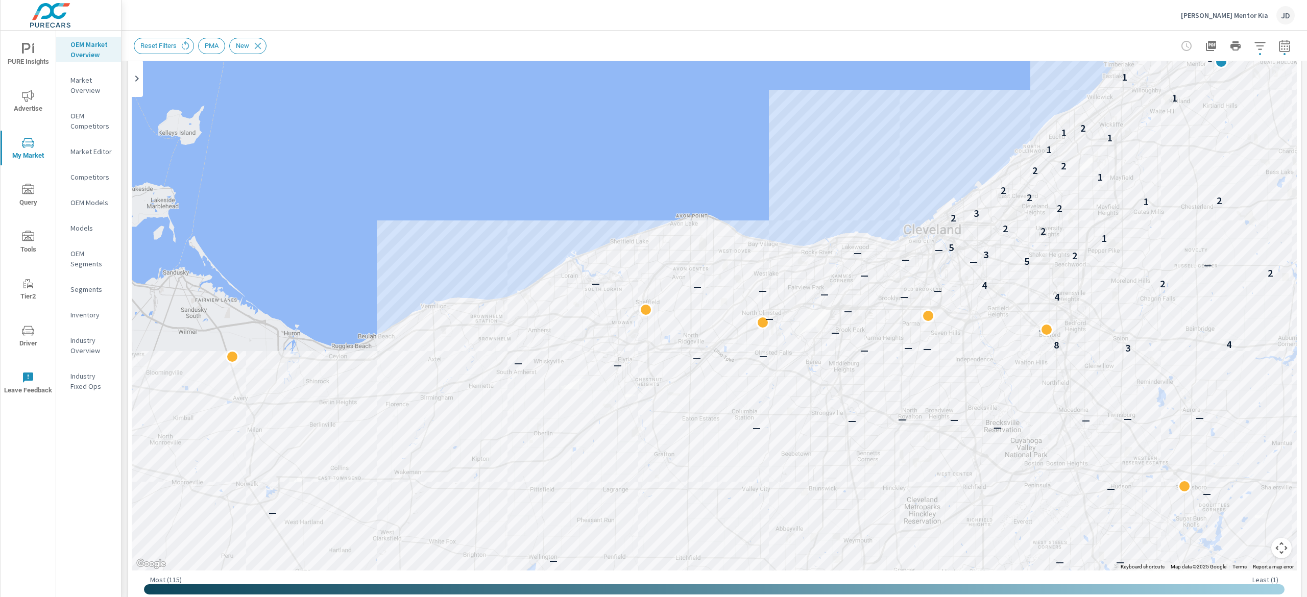
drag, startPoint x: 391, startPoint y: 424, endPoint x: 646, endPoint y: 327, distance: 272.5
click at [646, 327] on div "— — — — — — — — — — — — — — — — — — — — — — — — — — — — — — — — — — — — — — — —…" at bounding box center [714, 287] width 1165 height 568
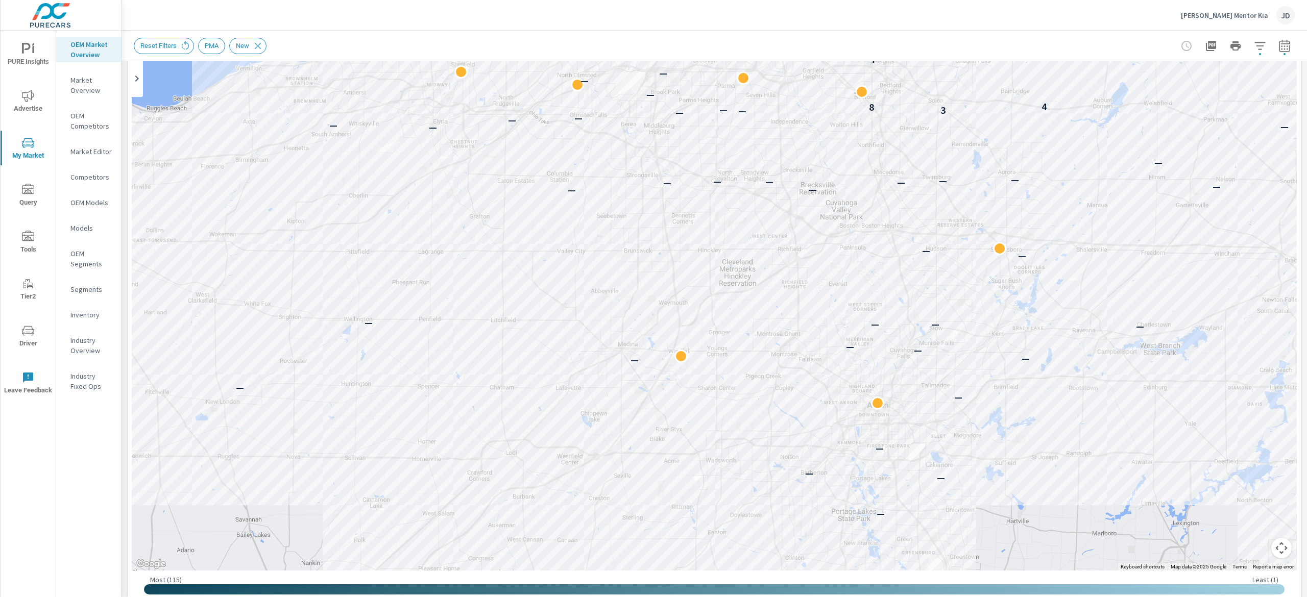
drag, startPoint x: 723, startPoint y: 376, endPoint x: 538, endPoint y: 136, distance: 302.8
click at [538, 136] on div "— — — — — — — — — — — — — — — — — — — — — — — — — — — — — — — — — — — — — — — —…" at bounding box center [855, 232] width 653 height 367
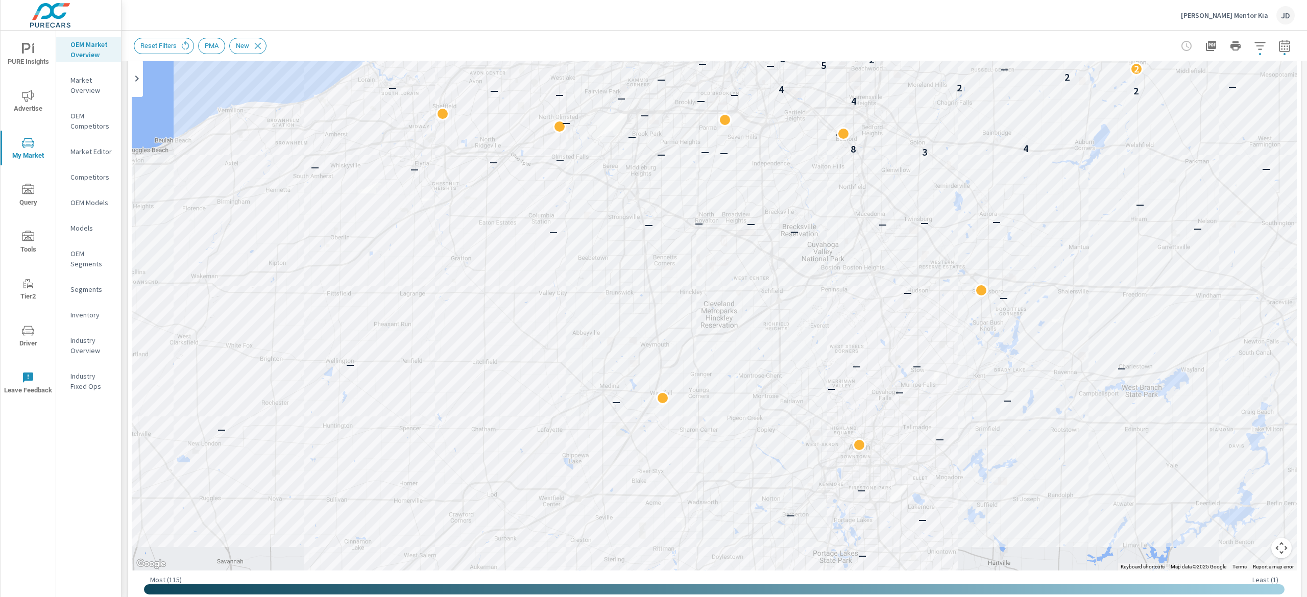
drag, startPoint x: 842, startPoint y: 273, endPoint x: 823, endPoint y: 317, distance: 48.3
click at [823, 317] on div "— — — — — — — — — — — — — — — — — — — — — — — — — — — — — — — — — — — — — — — —…" at bounding box center [714, 287] width 1165 height 568
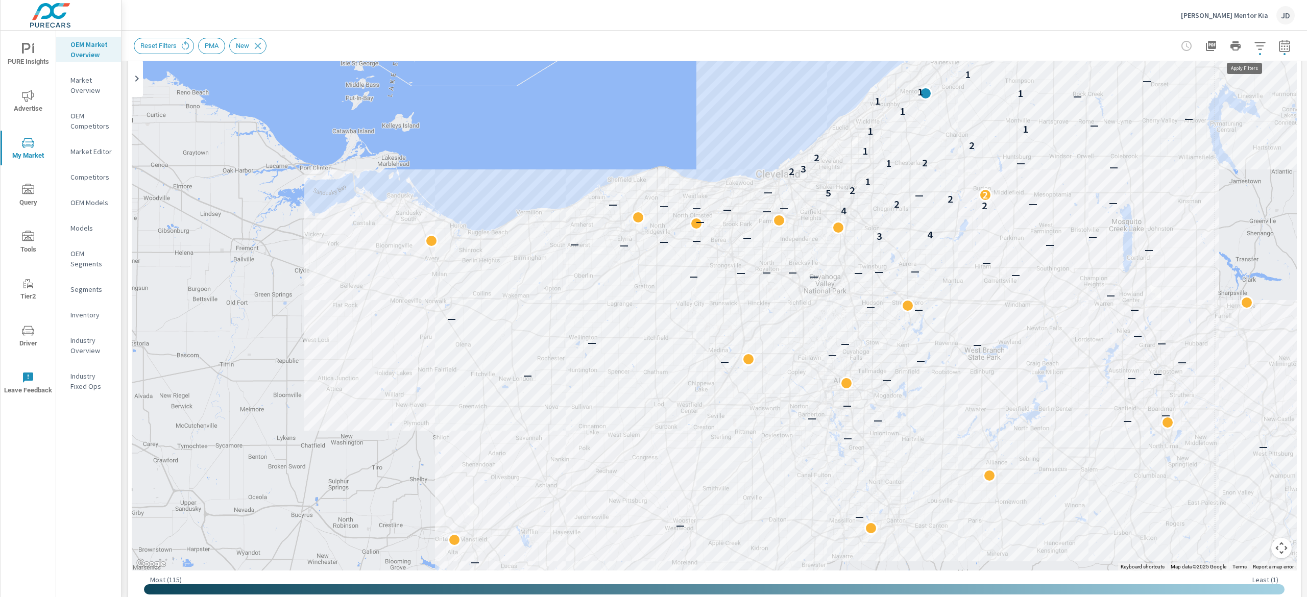
click at [1253, 48] on icon "button" at bounding box center [1259, 46] width 12 height 12
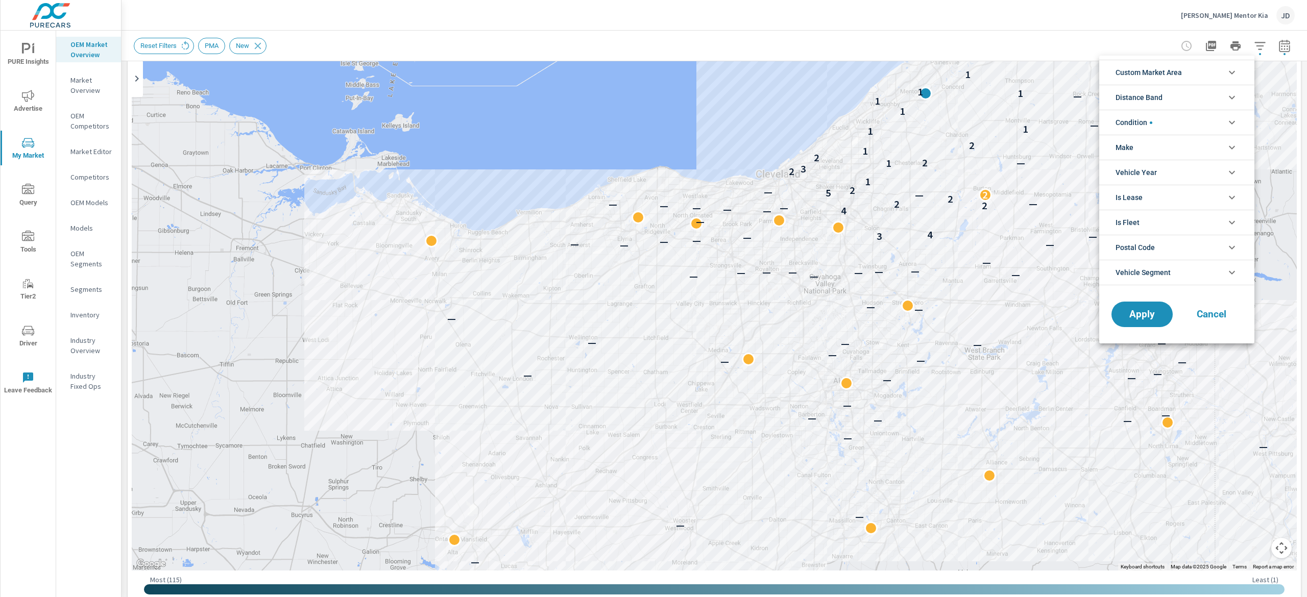
click at [1197, 78] on li "Custom Market Area" at bounding box center [1176, 72] width 155 height 25
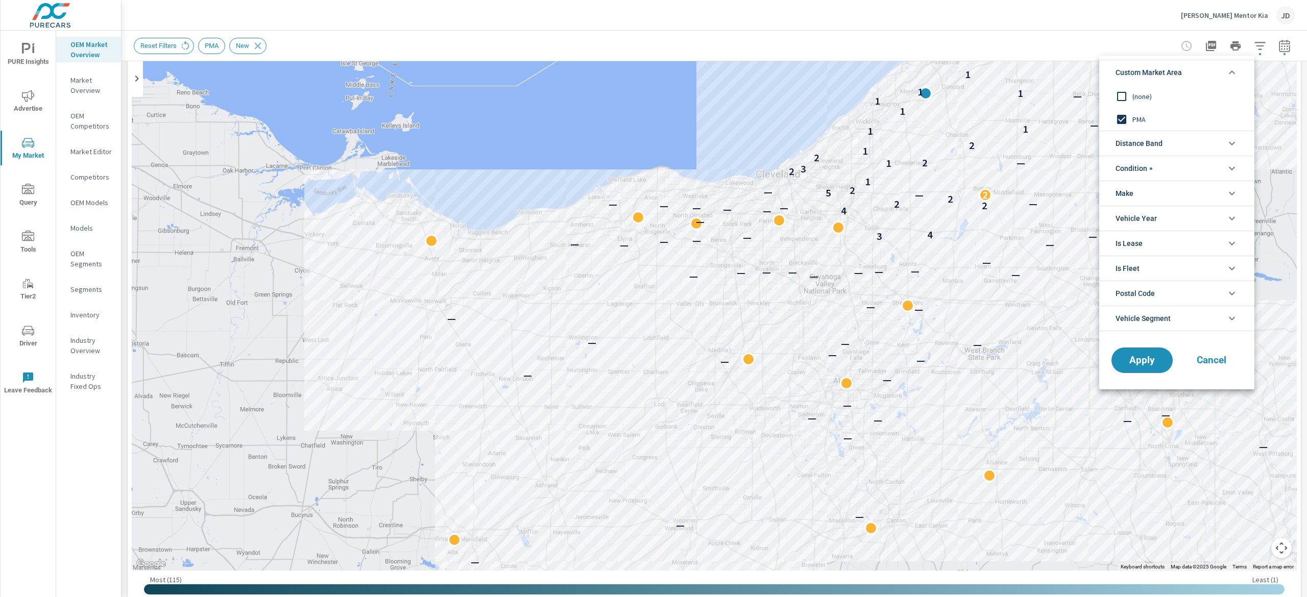
click at [1144, 95] on span "(none)" at bounding box center [1188, 96] width 112 height 12
click at [1133, 365] on span "Apply" at bounding box center [1142, 361] width 42 height 10
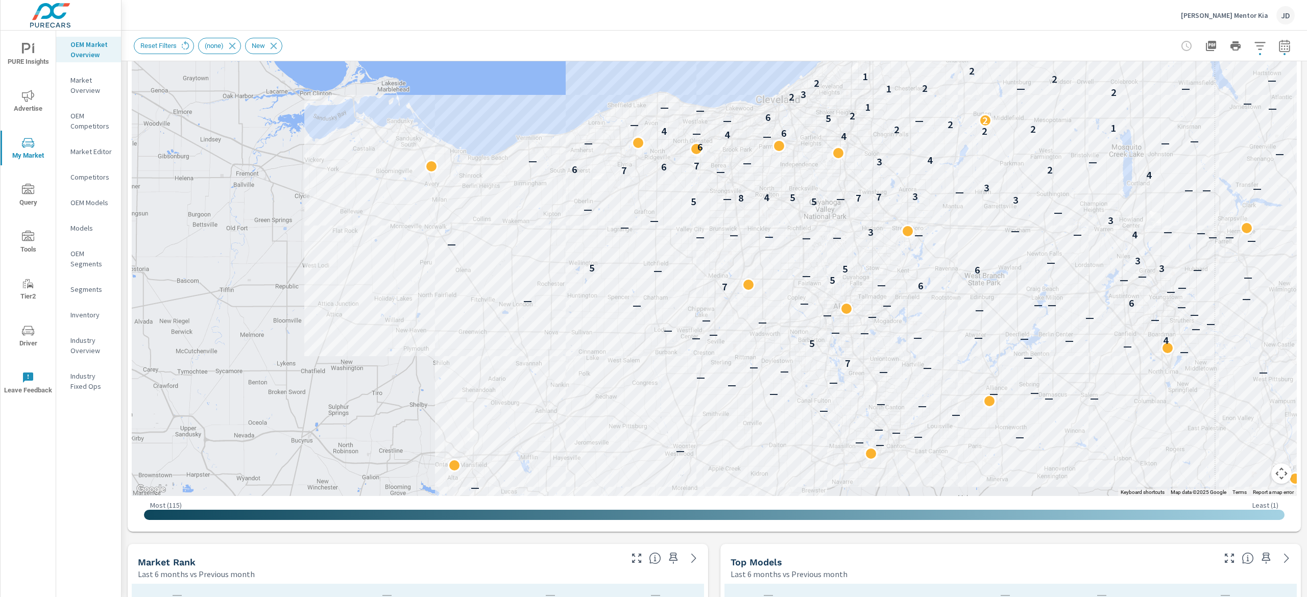
scroll to position [165, 0]
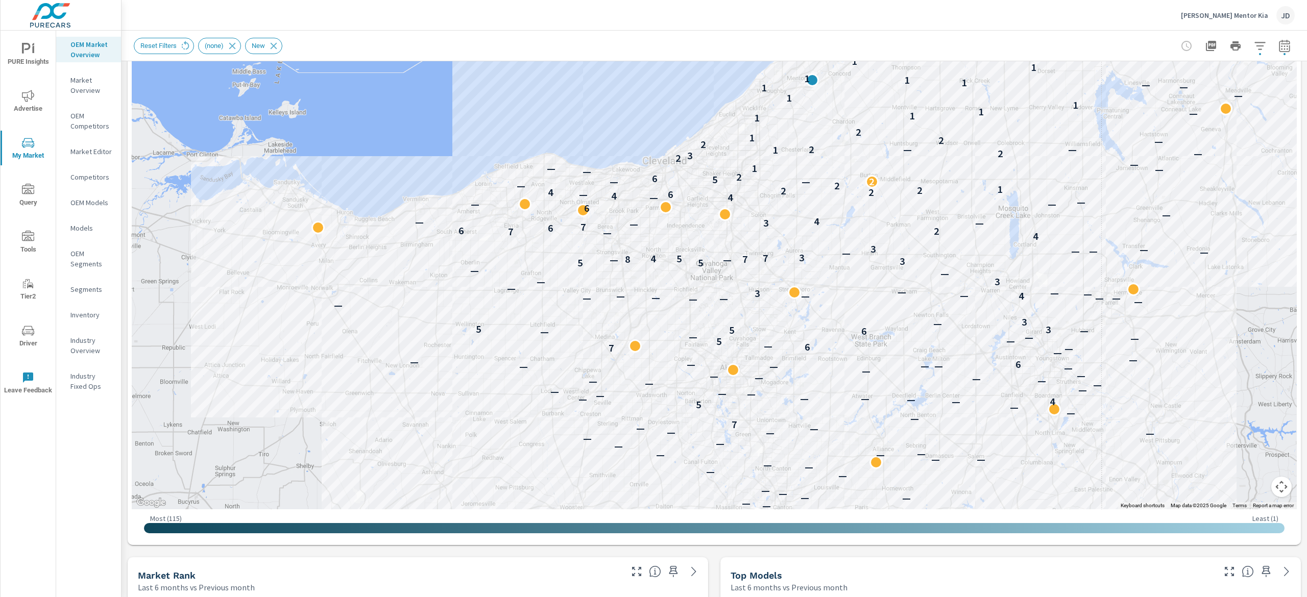
drag, startPoint x: 462, startPoint y: 344, endPoint x: 344, endPoint y: 393, distance: 127.5
click at [344, 393] on div "— — — — — — — — — — — — — — — — — — — — — — — — — — — — 7 — — — 5 4 — — — — — —…" at bounding box center [714, 226] width 1165 height 568
